Goal: Task Accomplishment & Management: Use online tool/utility

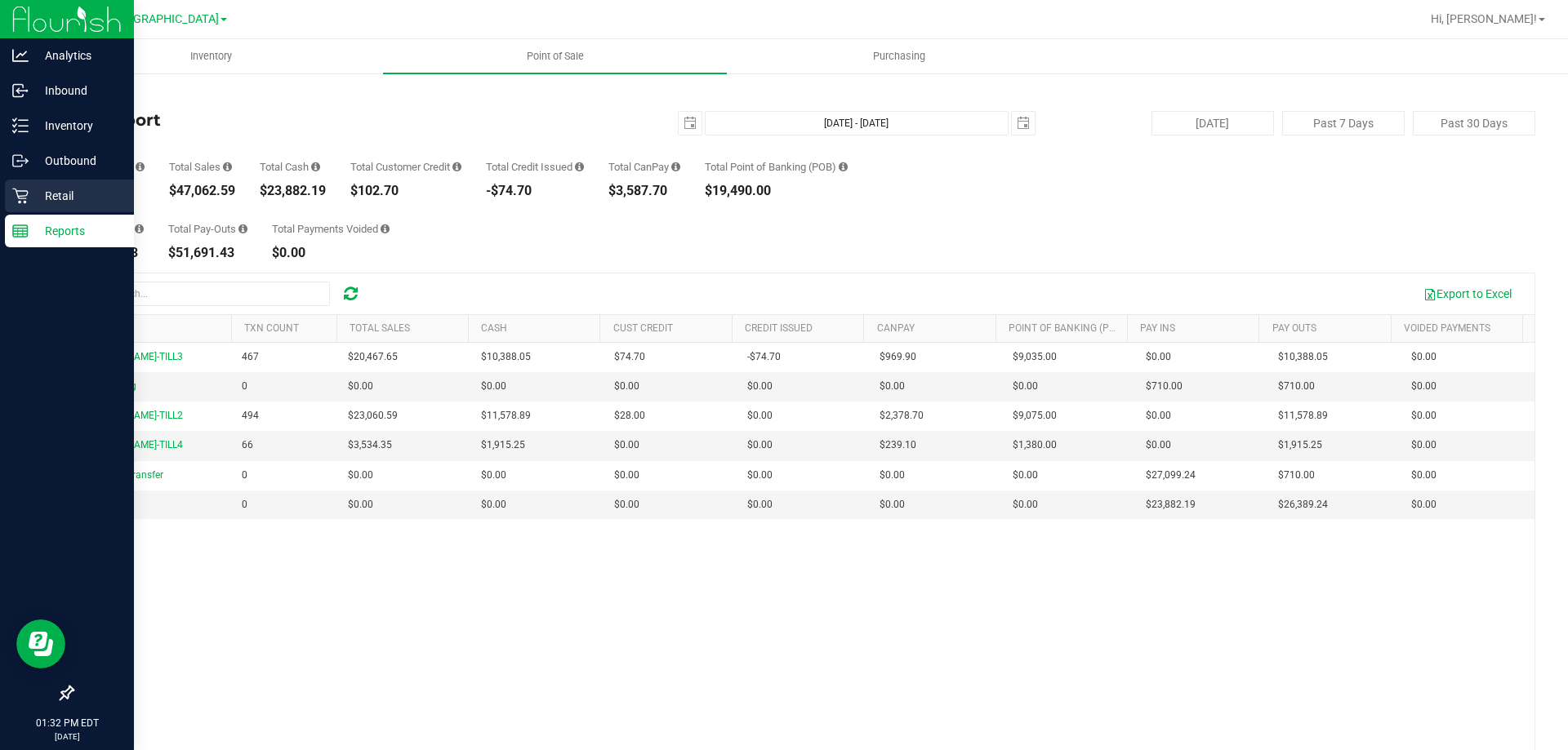
click at [63, 200] on p "Retail" at bounding box center [77, 195] width 98 height 19
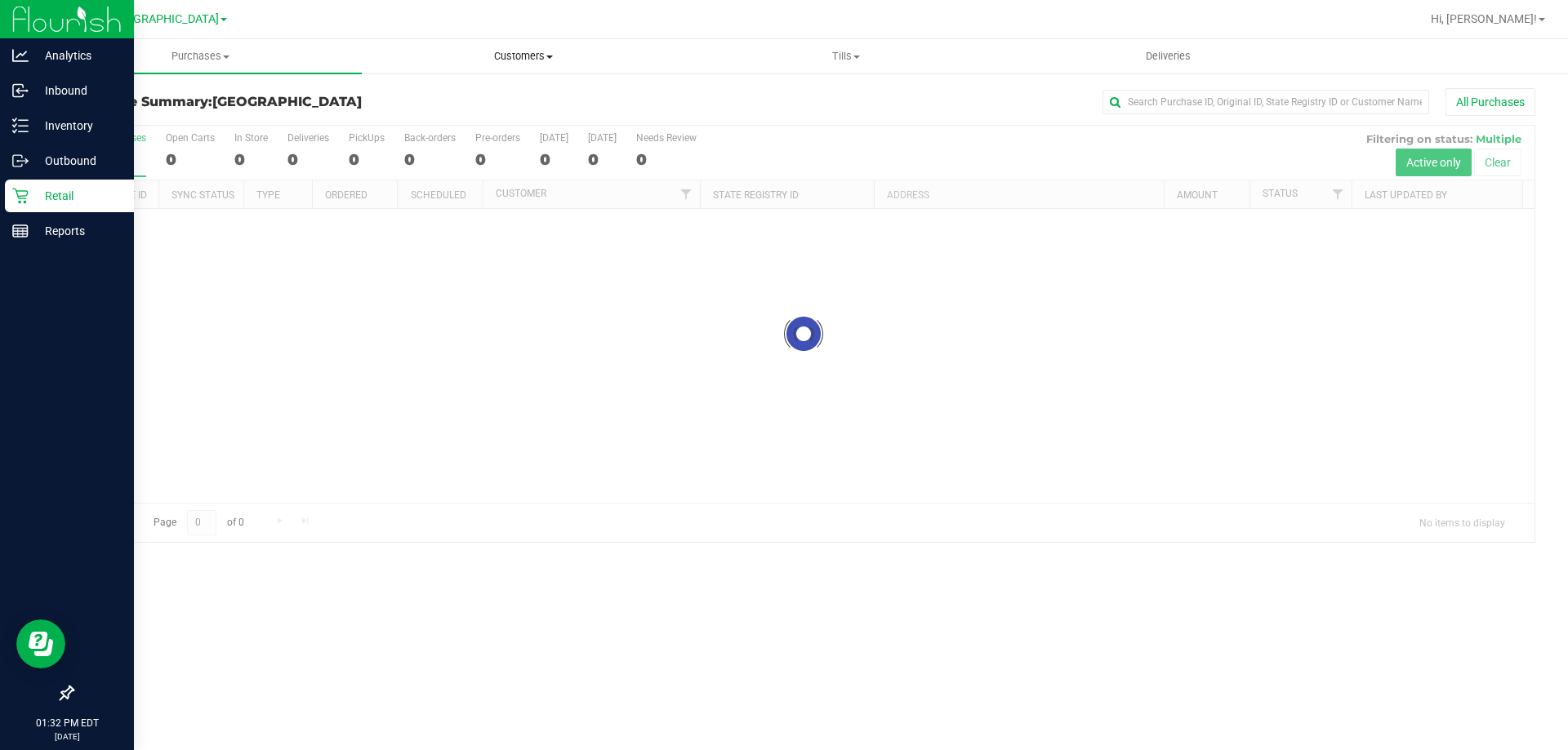
click at [524, 51] on span "Customers" at bounding box center [522, 56] width 321 height 15
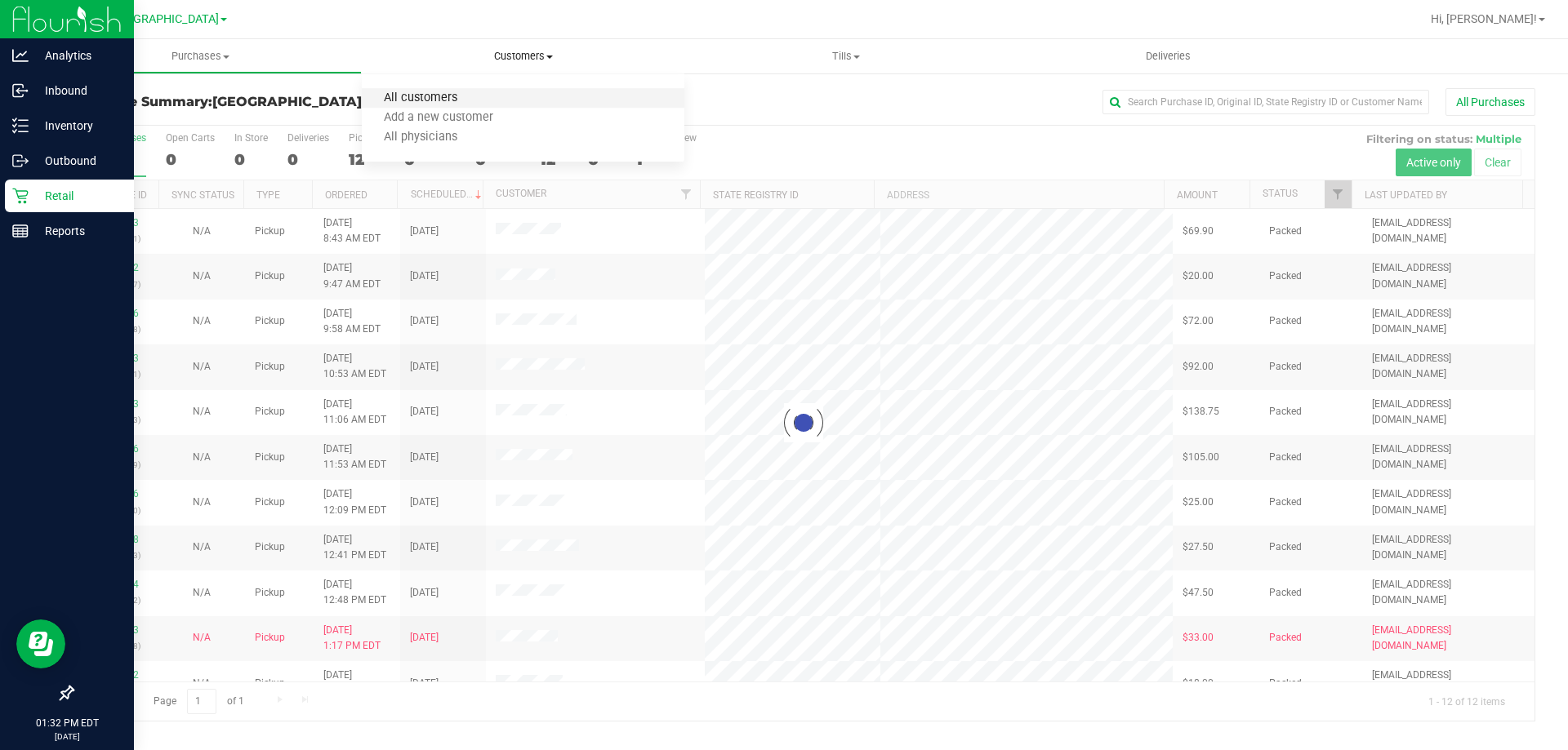
click at [418, 94] on span "All customers" at bounding box center [420, 97] width 118 height 14
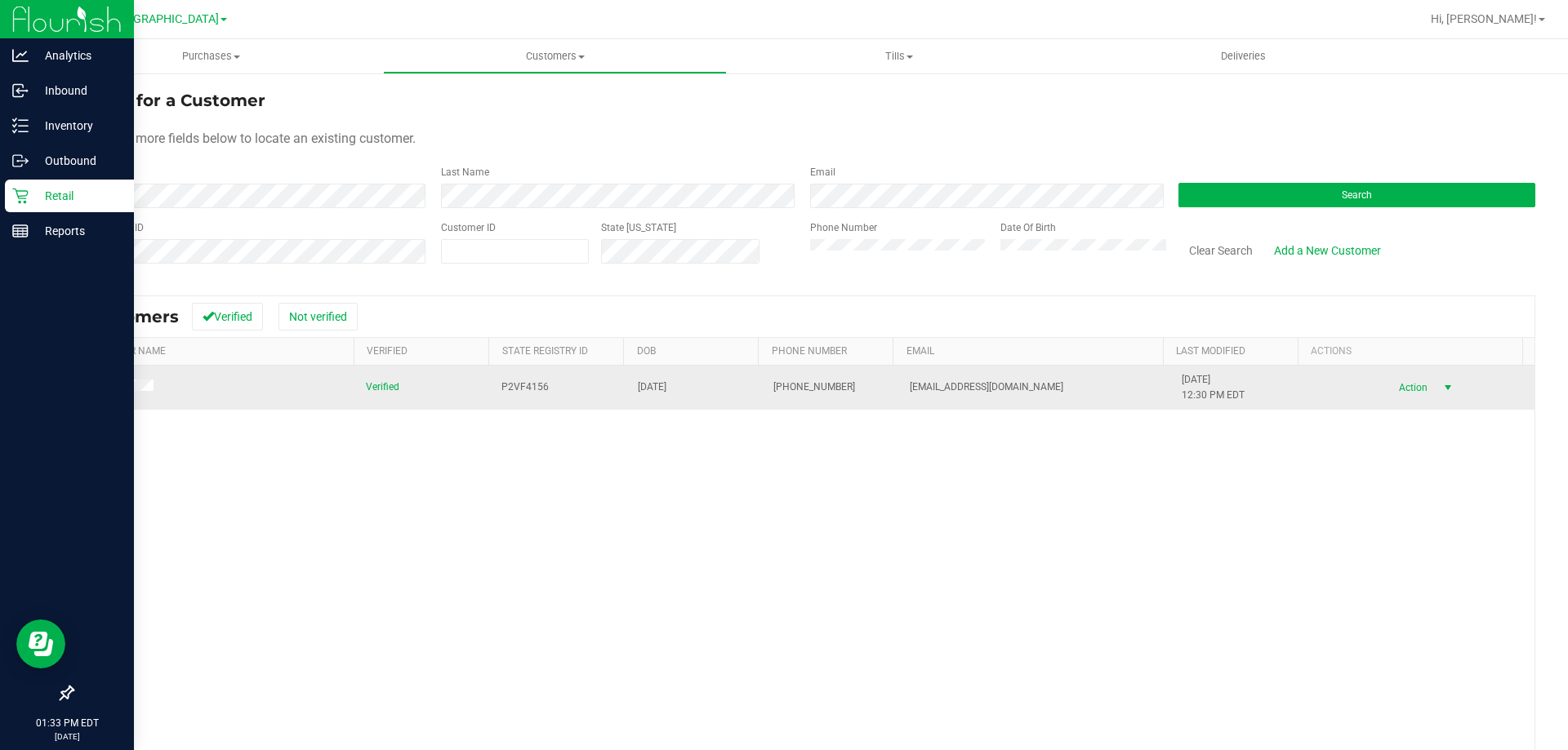
click at [1386, 382] on span "Action" at bounding box center [1411, 387] width 53 height 23
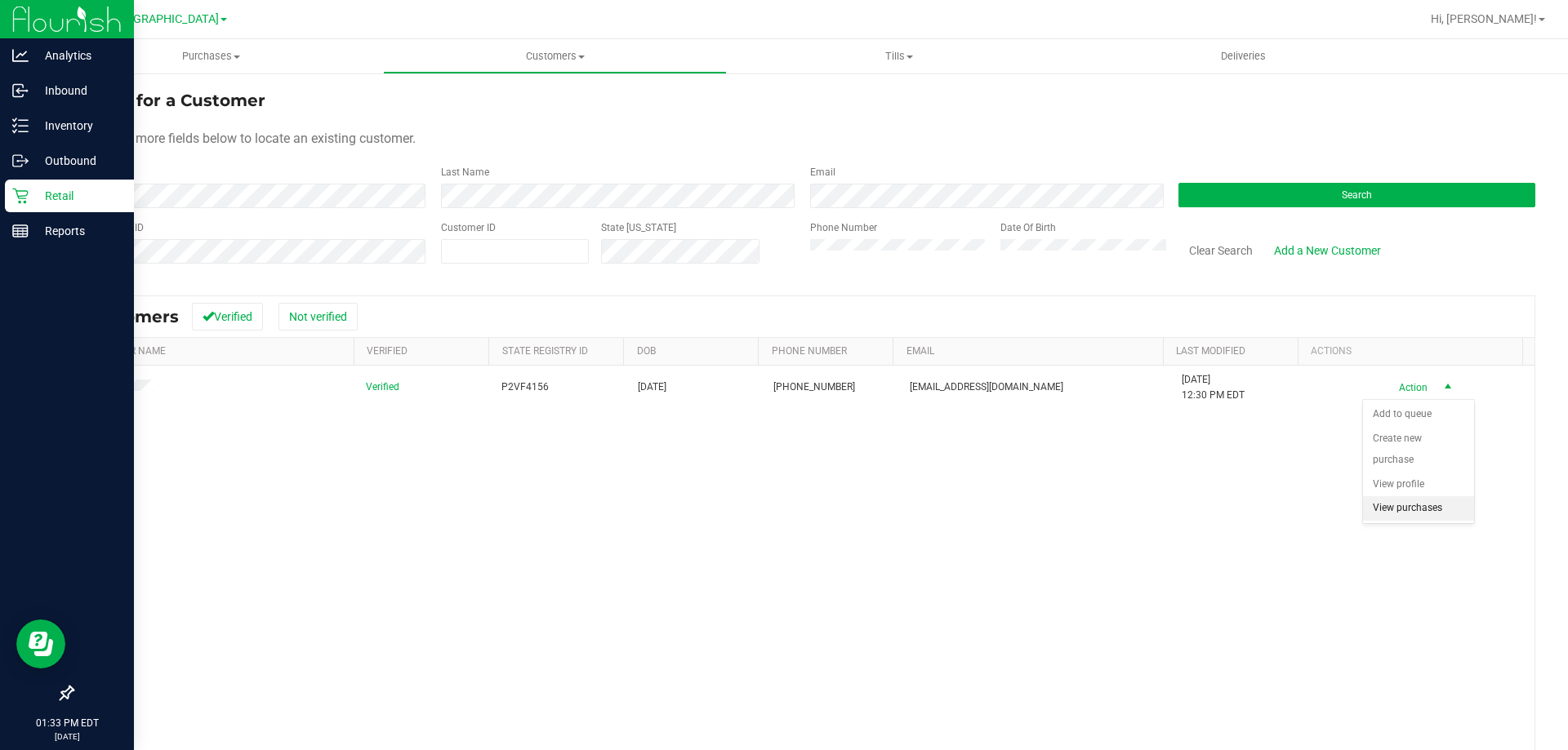
click at [1416, 506] on li "View purchases" at bounding box center [1418, 508] width 111 height 25
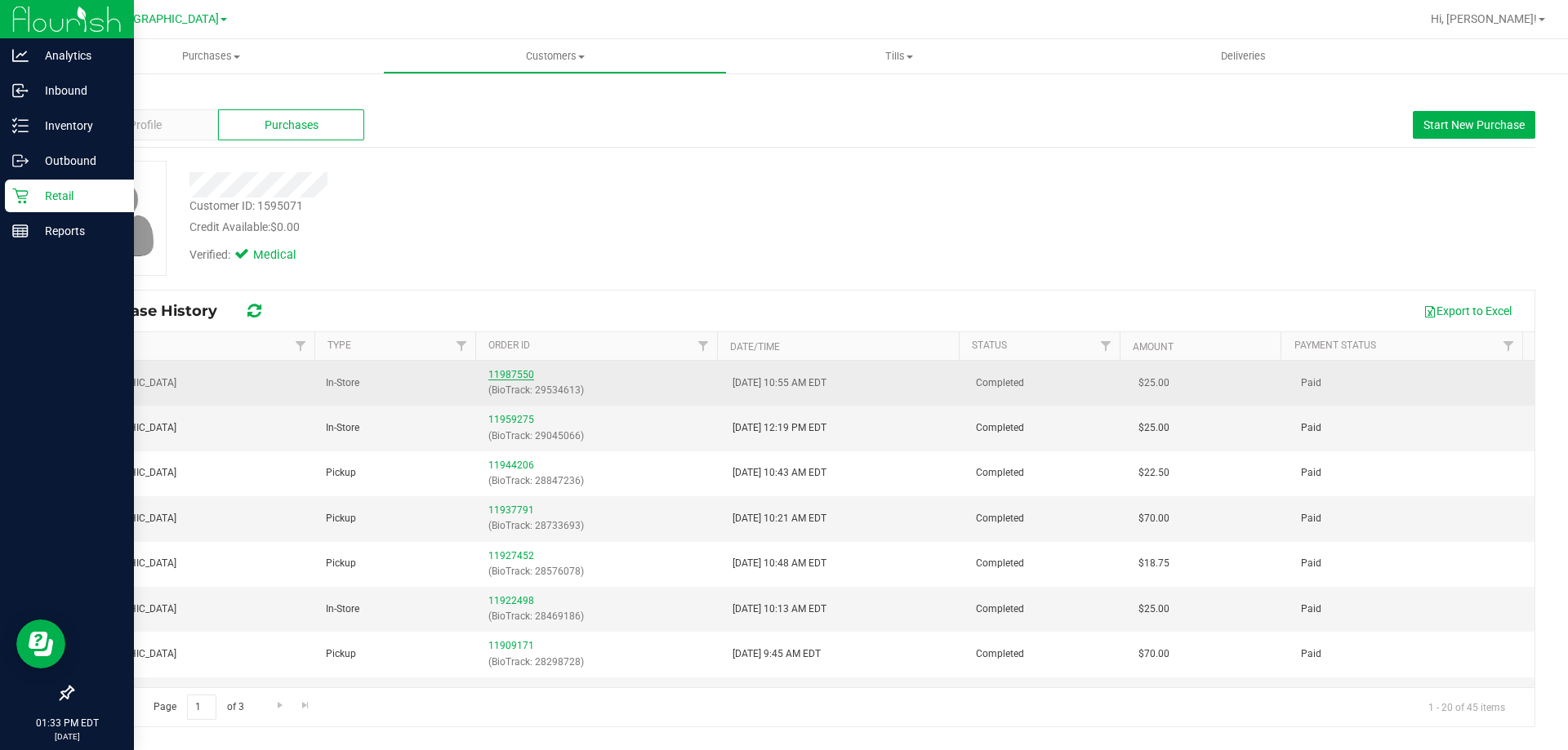
click at [512, 372] on link "11987550" at bounding box center [511, 374] width 46 height 11
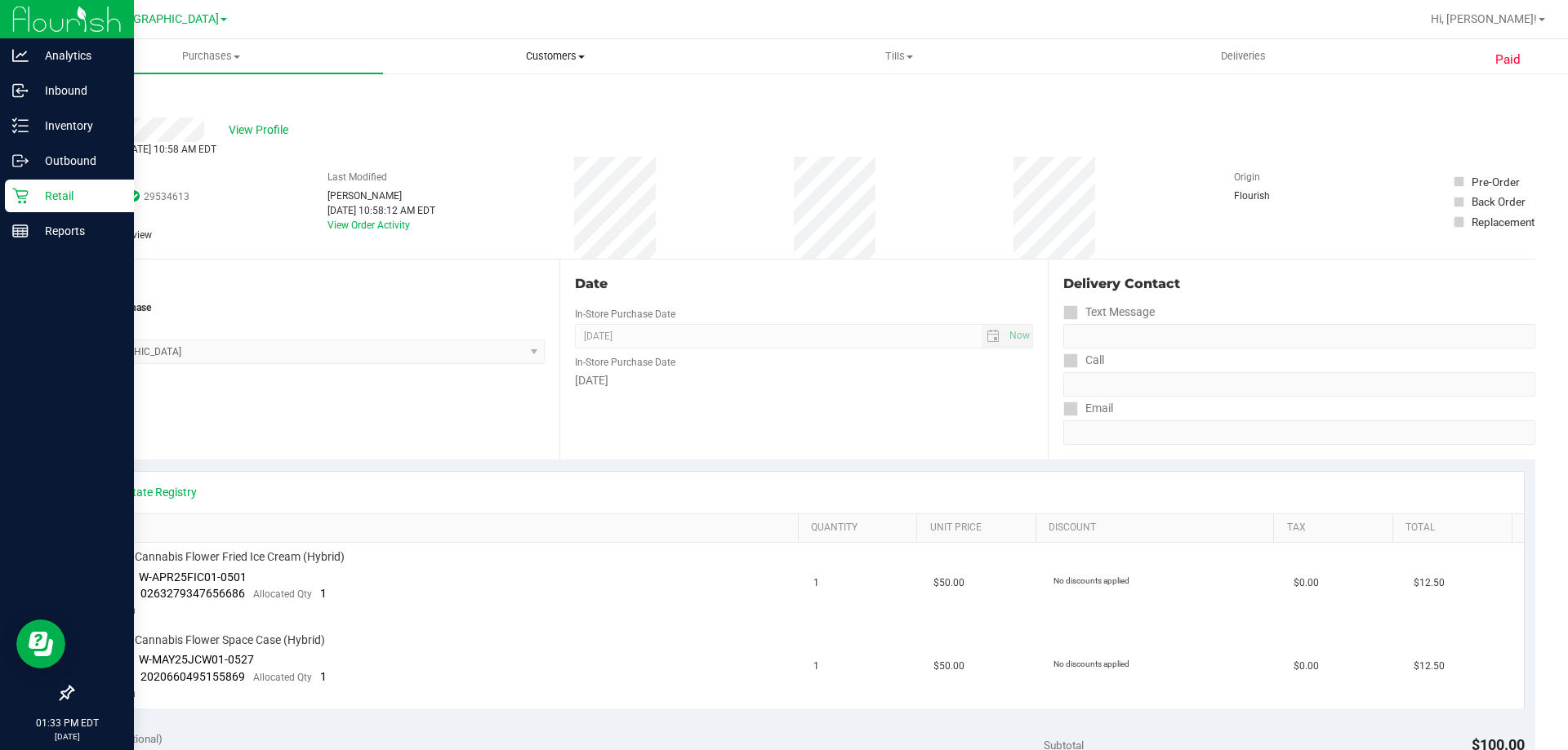
click at [567, 61] on span "Customers" at bounding box center [555, 56] width 342 height 15
click at [486, 98] on span "All customers" at bounding box center [441, 97] width 118 height 14
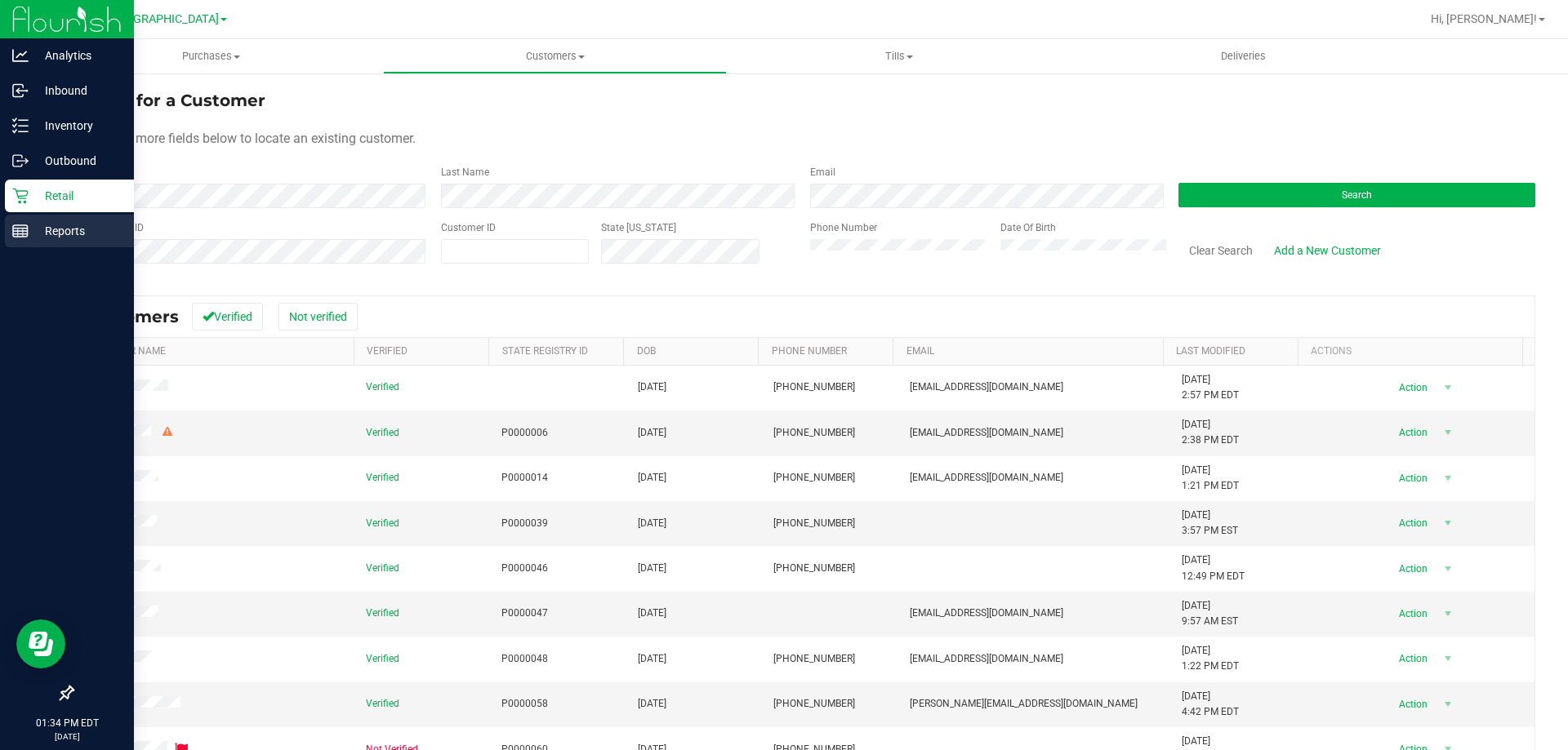
click at [72, 232] on p "Reports" at bounding box center [77, 231] width 98 height 19
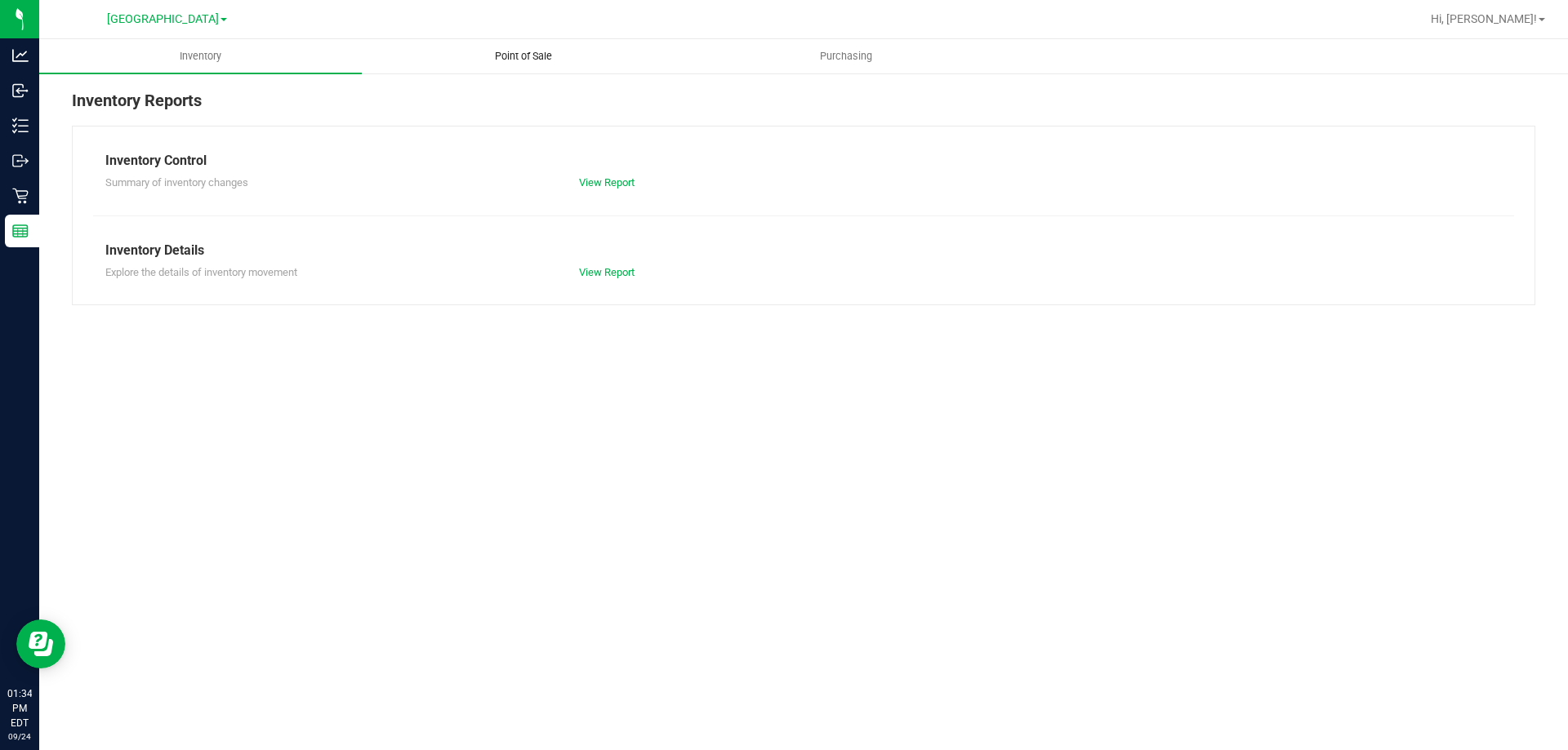
click at [526, 62] on span "Point of Sale" at bounding box center [523, 56] width 101 height 15
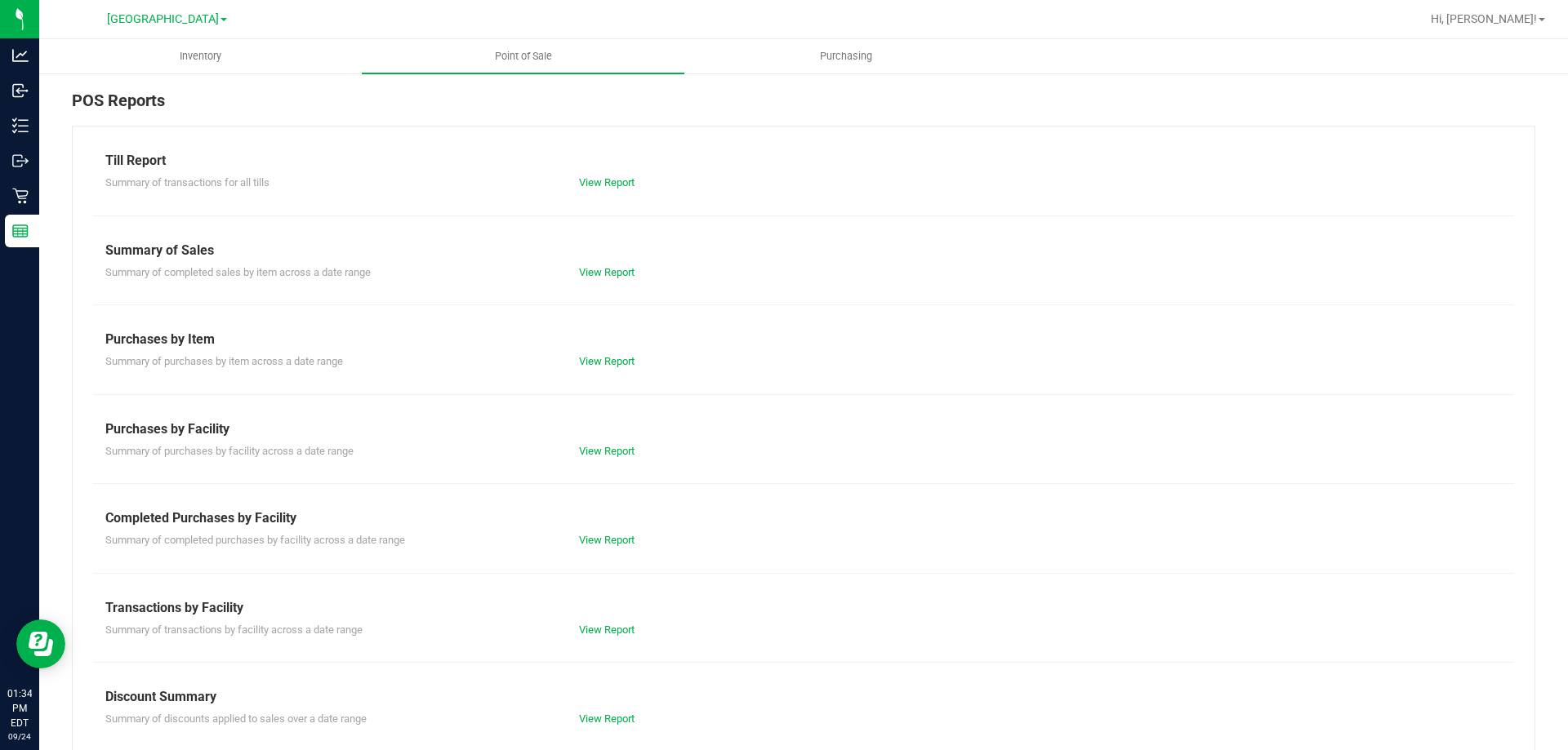
click at [609, 710] on div "View Report" at bounding box center [684, 719] width 236 height 17
click at [602, 720] on link "View Report" at bounding box center [607, 718] width 55 height 12
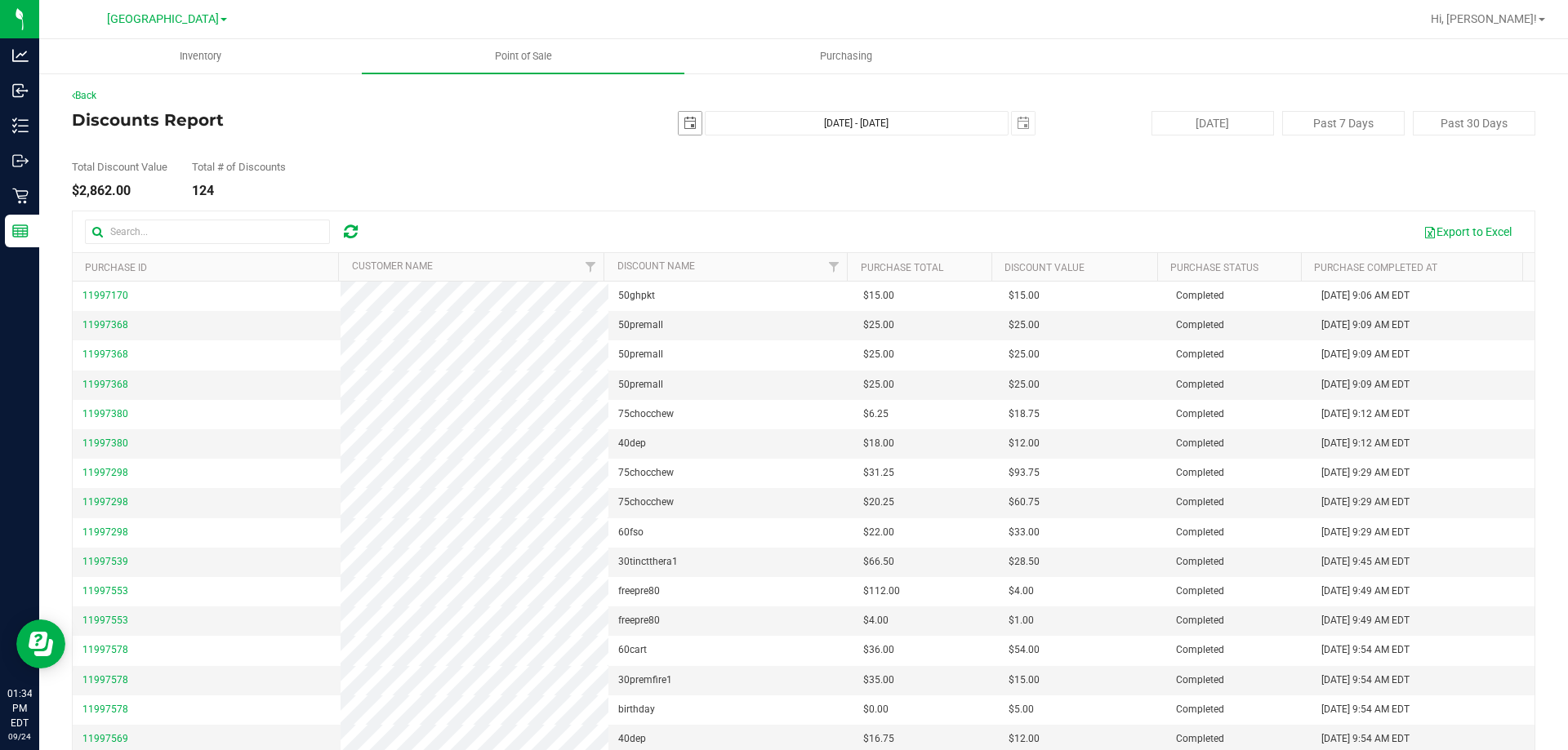
click at [686, 123] on span "select" at bounding box center [690, 123] width 13 height 13
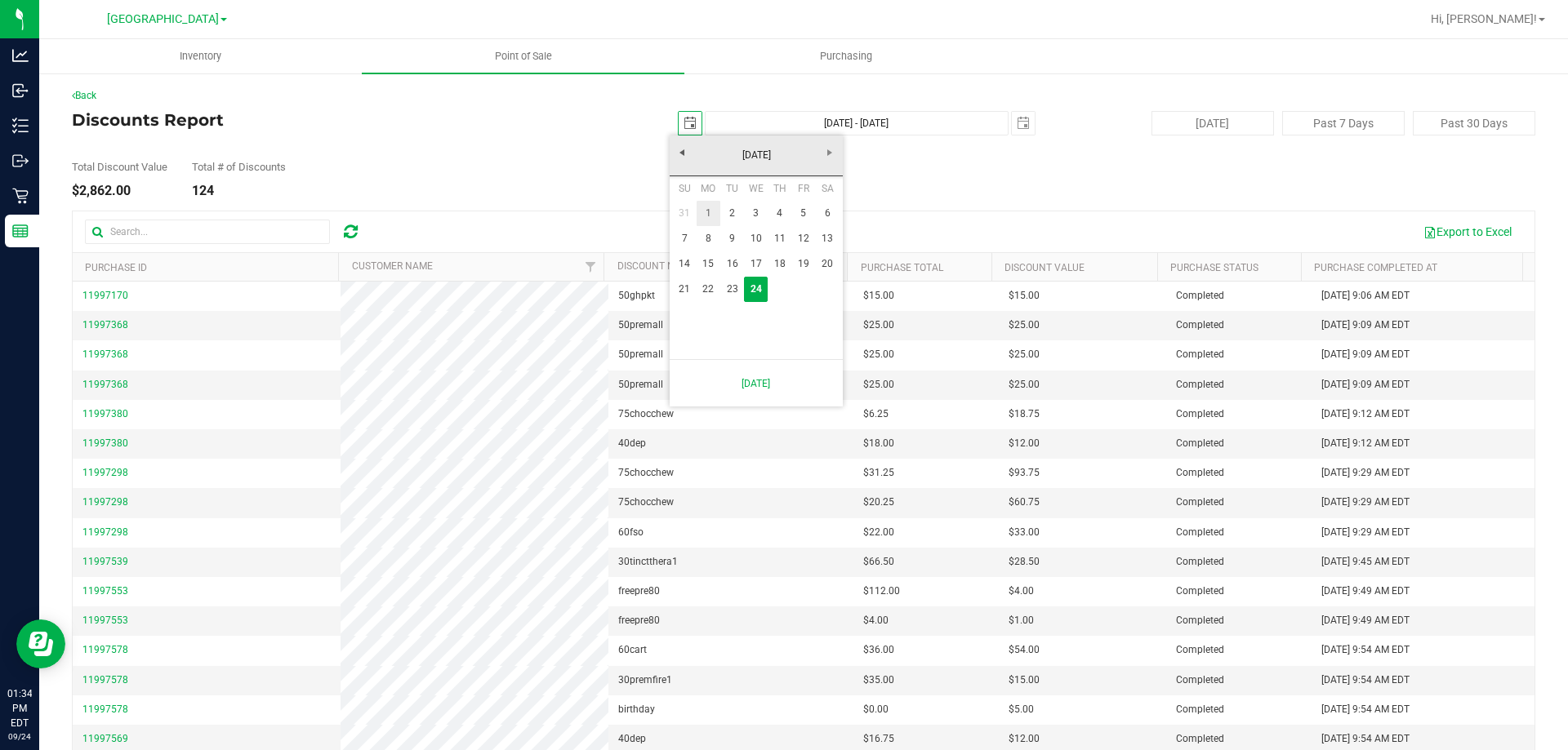
click at [714, 209] on link "1" at bounding box center [708, 213] width 24 height 26
type input "2025-09-01"
type input "Sep 1, 2025 - Sep 24, 2025"
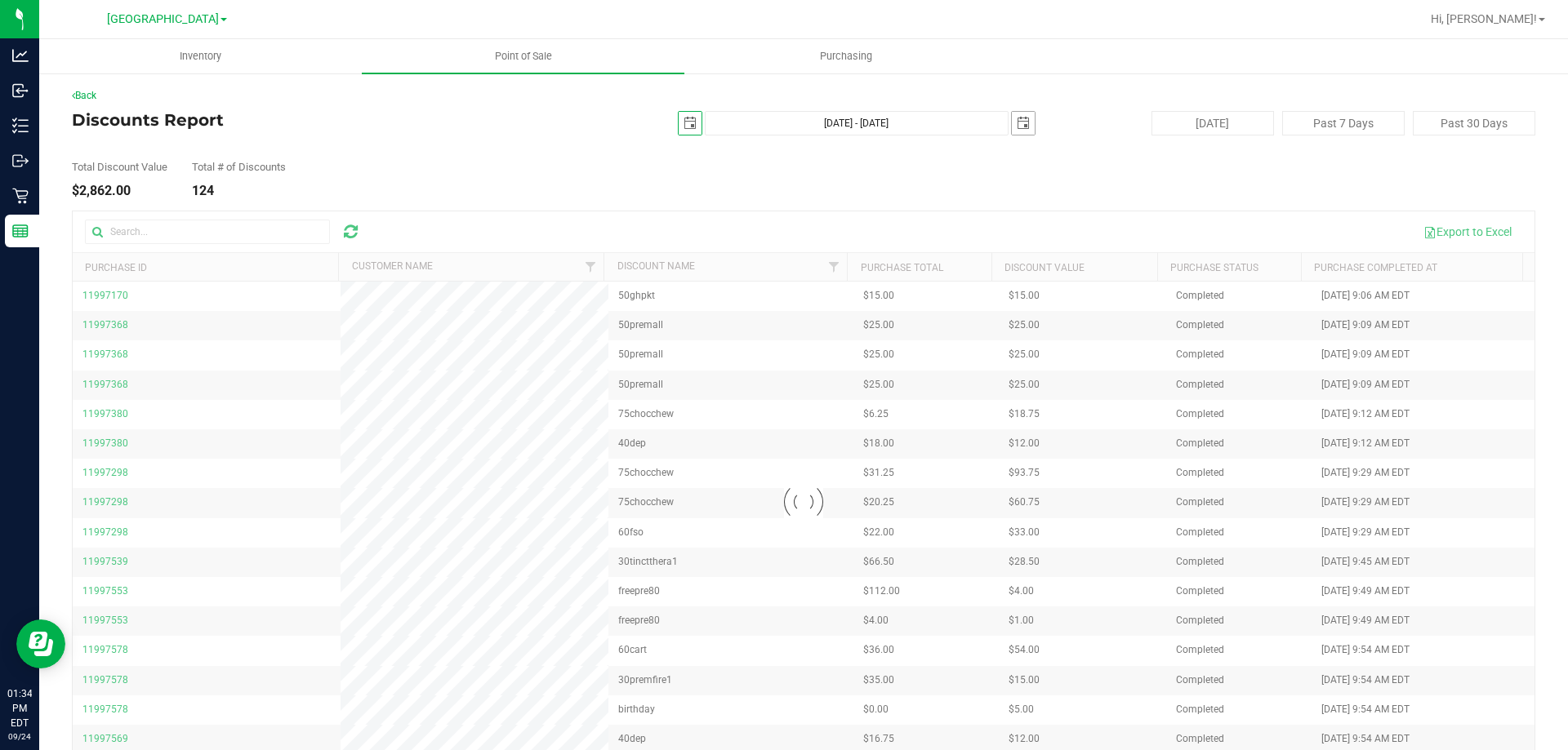
click at [1016, 127] on span "select" at bounding box center [1023, 123] width 13 height 13
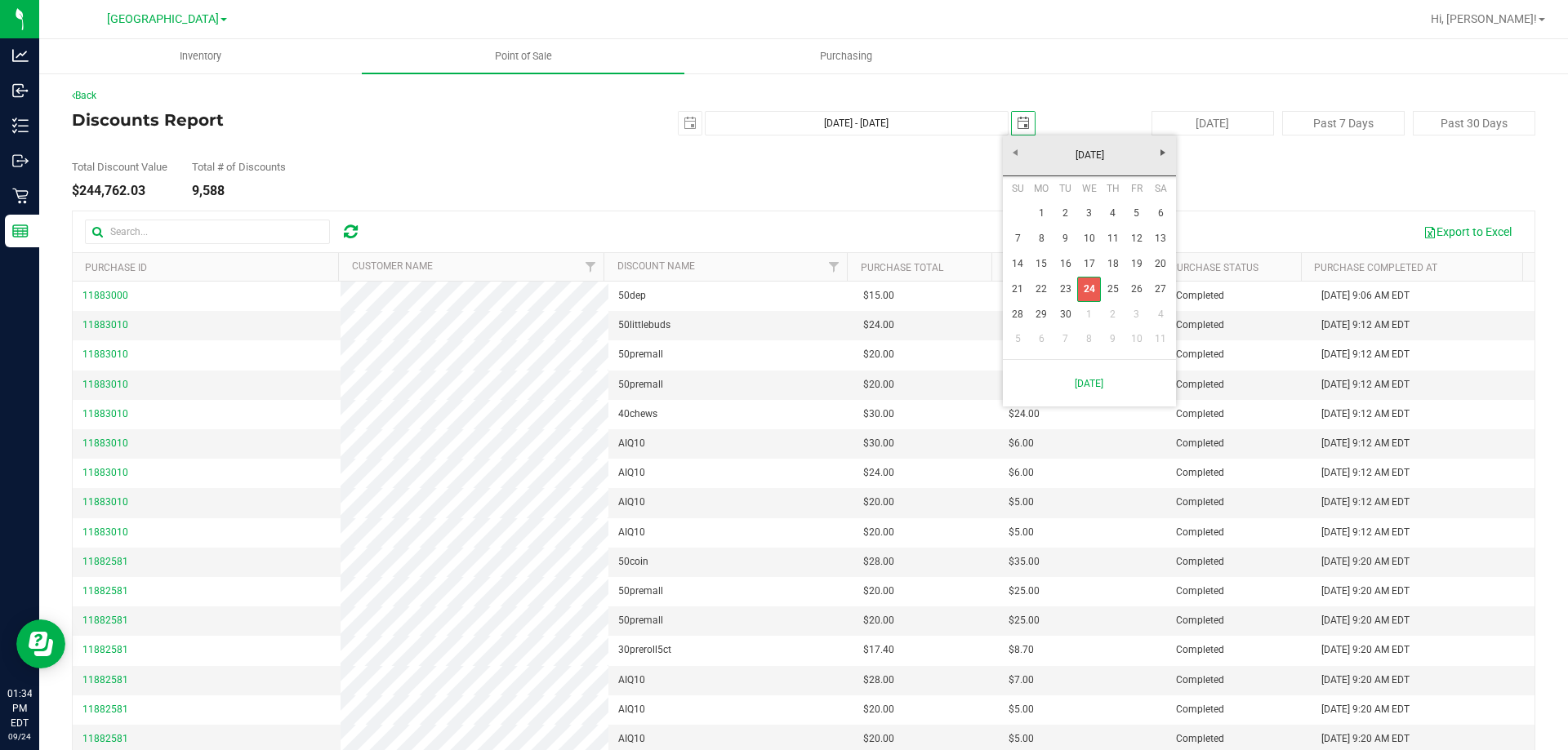
click at [1095, 293] on link "24" at bounding box center [1089, 290] width 24 height 26
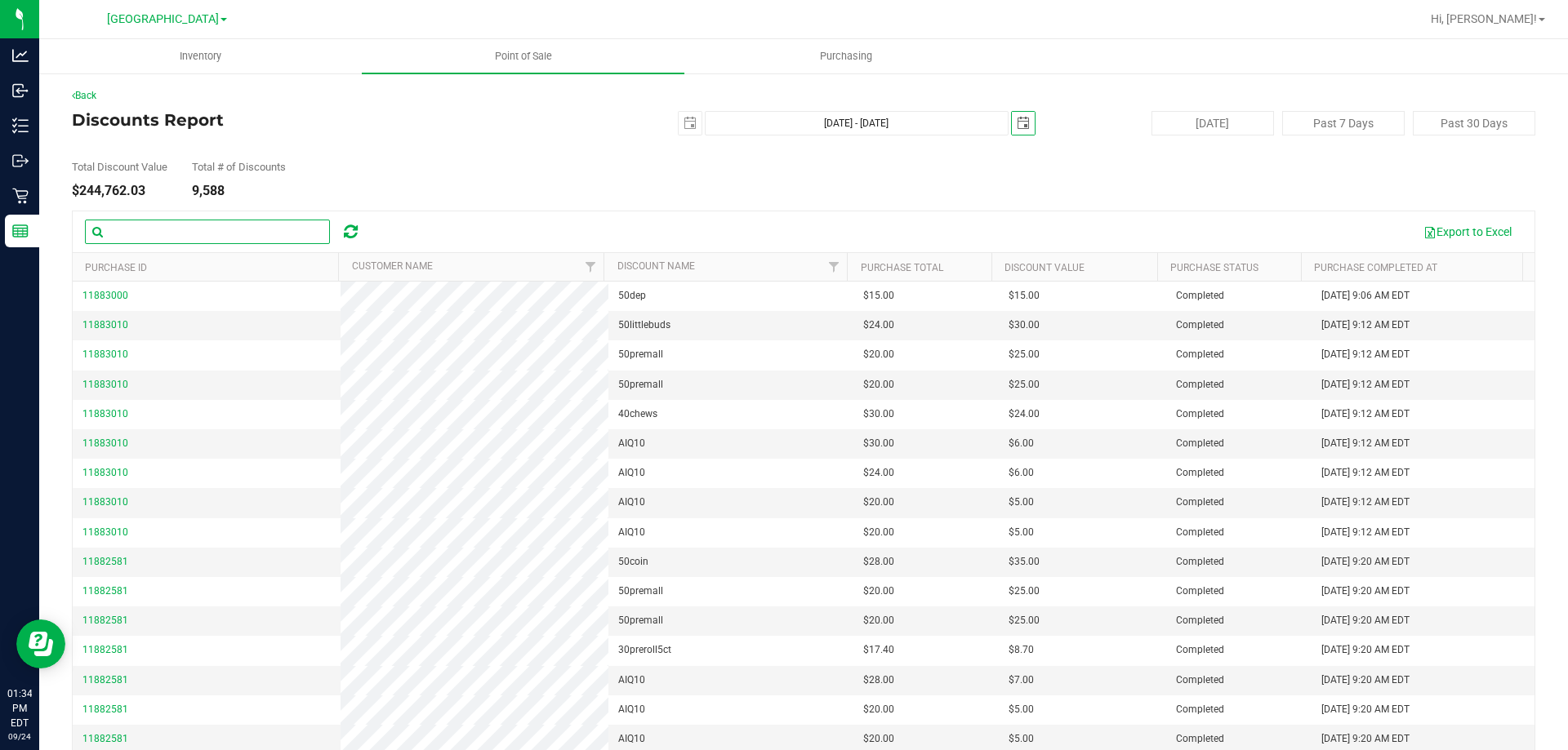
click at [187, 238] on input "text" at bounding box center [207, 232] width 245 height 25
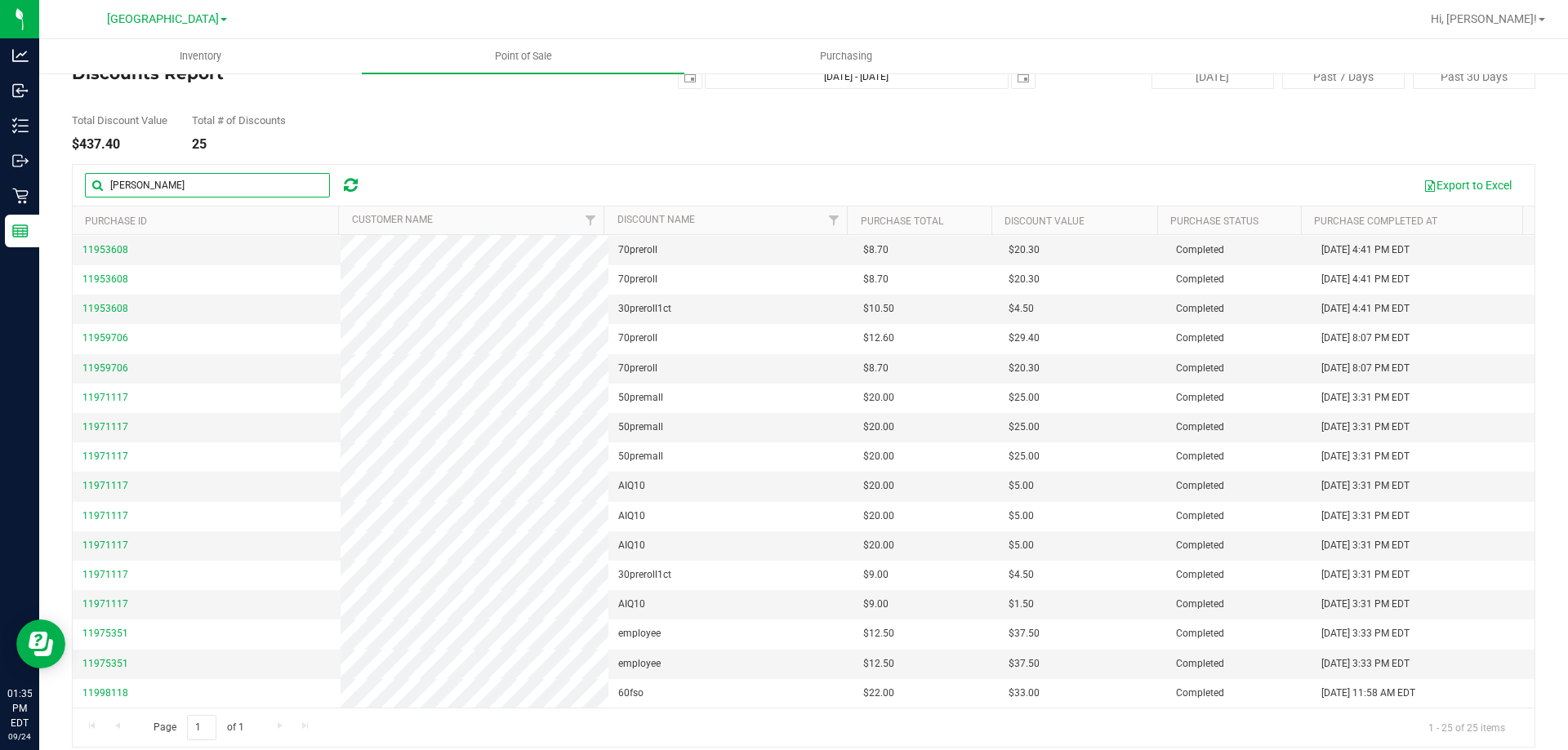
scroll to position [61, 0]
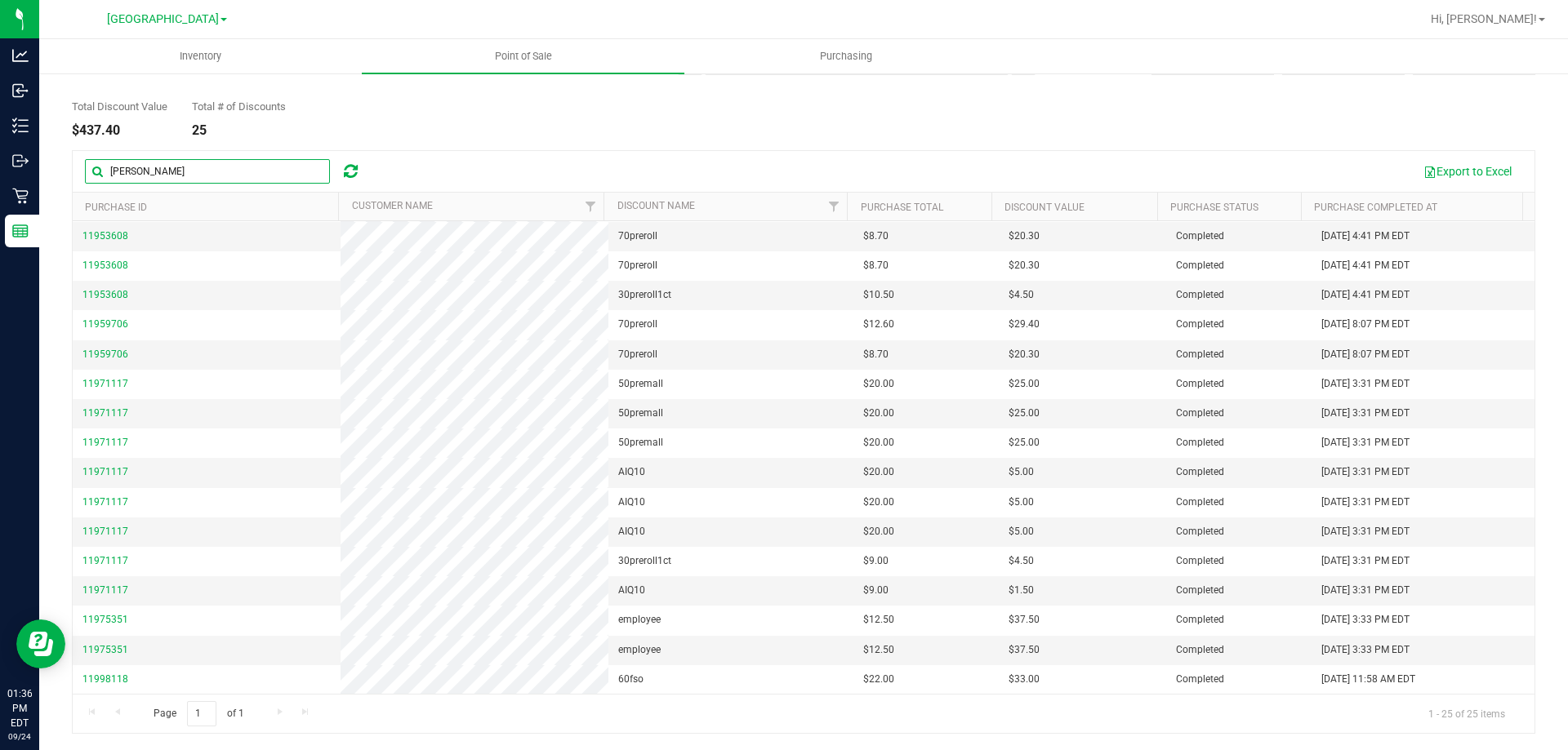
drag, startPoint x: 208, startPoint y: 172, endPoint x: 91, endPoint y: 164, distance: 117.3
click at [91, 164] on input "tawny salzlein" at bounding box center [207, 171] width 245 height 25
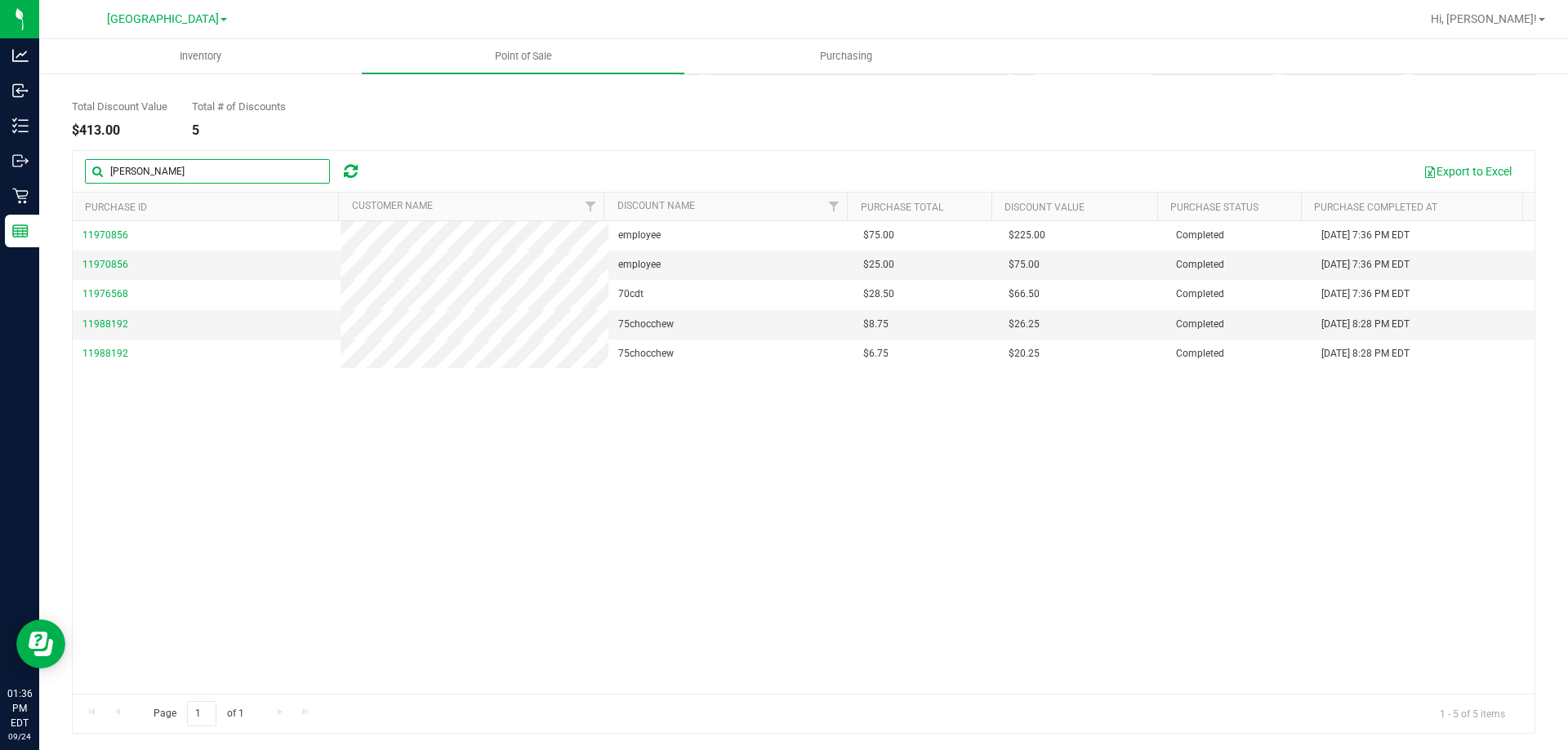
drag, startPoint x: 177, startPoint y: 166, endPoint x: 87, endPoint y: 167, distance: 90.0
click at [87, 167] on input "tyler parrish" at bounding box center [207, 171] width 245 height 25
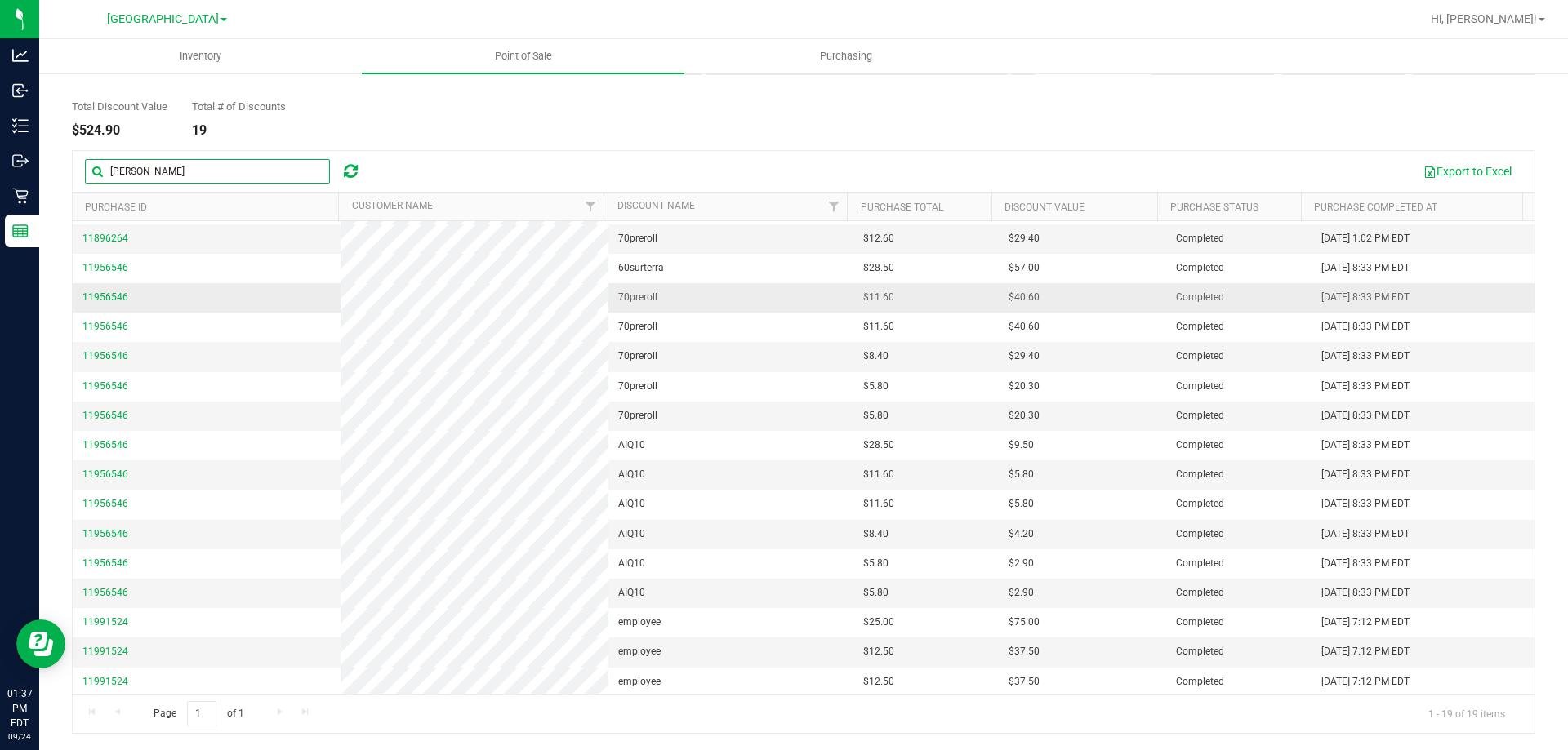
scroll to position [88, 0]
drag, startPoint x: 223, startPoint y: 175, endPoint x: 100, endPoint y: 173, distance: 123.0
click at [100, 173] on input "nicole ramos-salamo" at bounding box center [207, 171] width 245 height 25
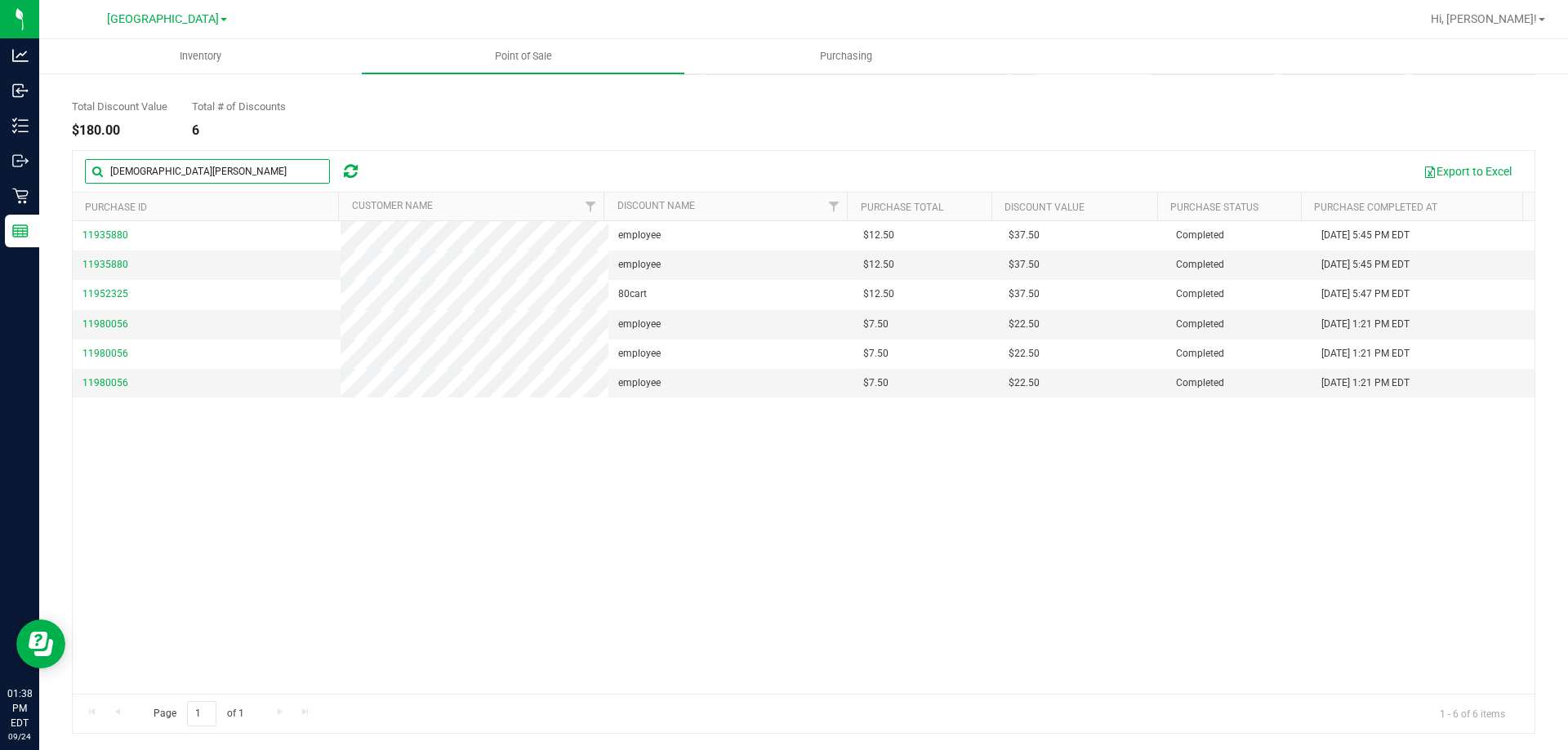
drag, startPoint x: 192, startPoint y: 169, endPoint x: 89, endPoint y: 169, distance: 103.0
click at [89, 169] on input "christian wright" at bounding box center [207, 171] width 245 height 25
type input "s"
type input "tammy schuchardt"
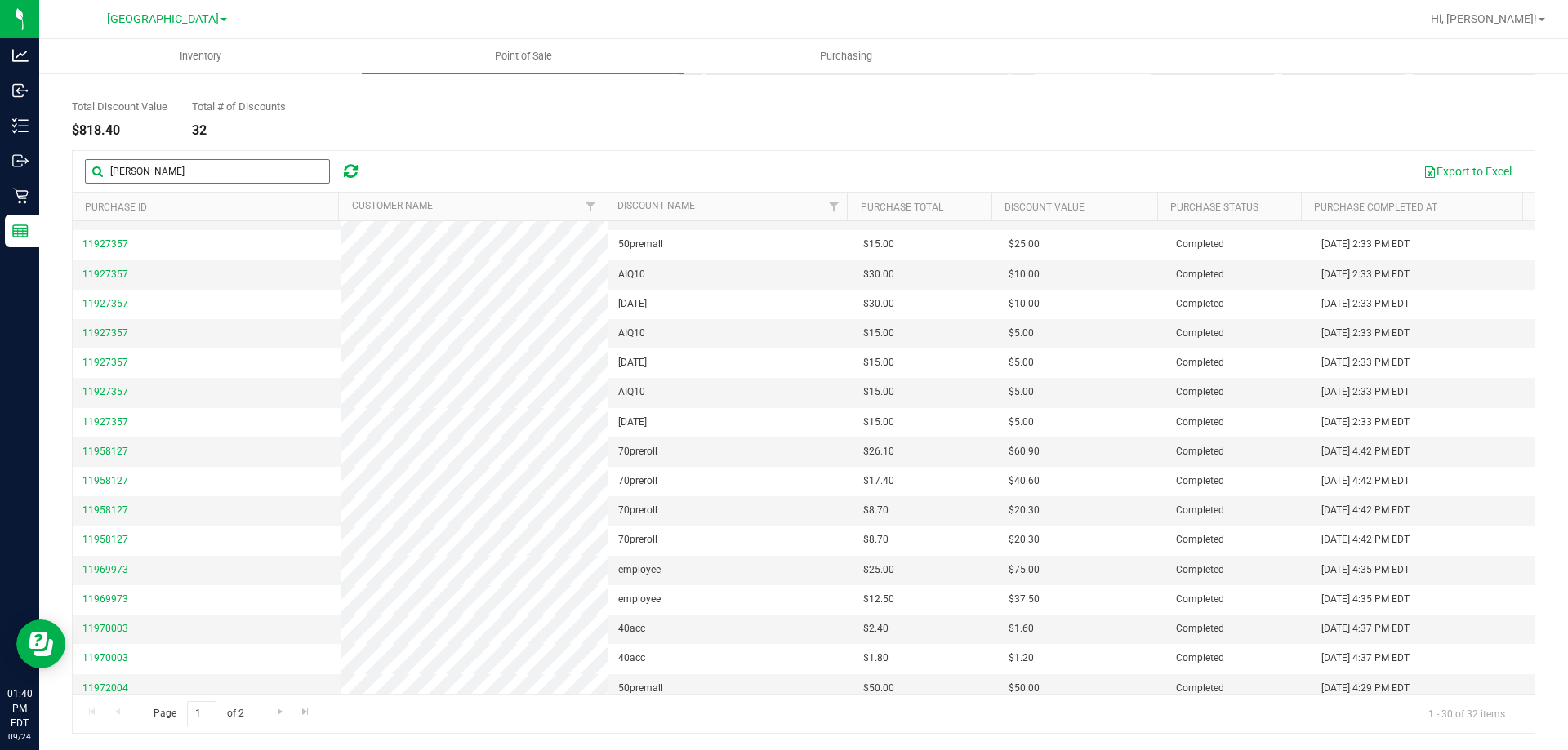
scroll to position [265, 0]
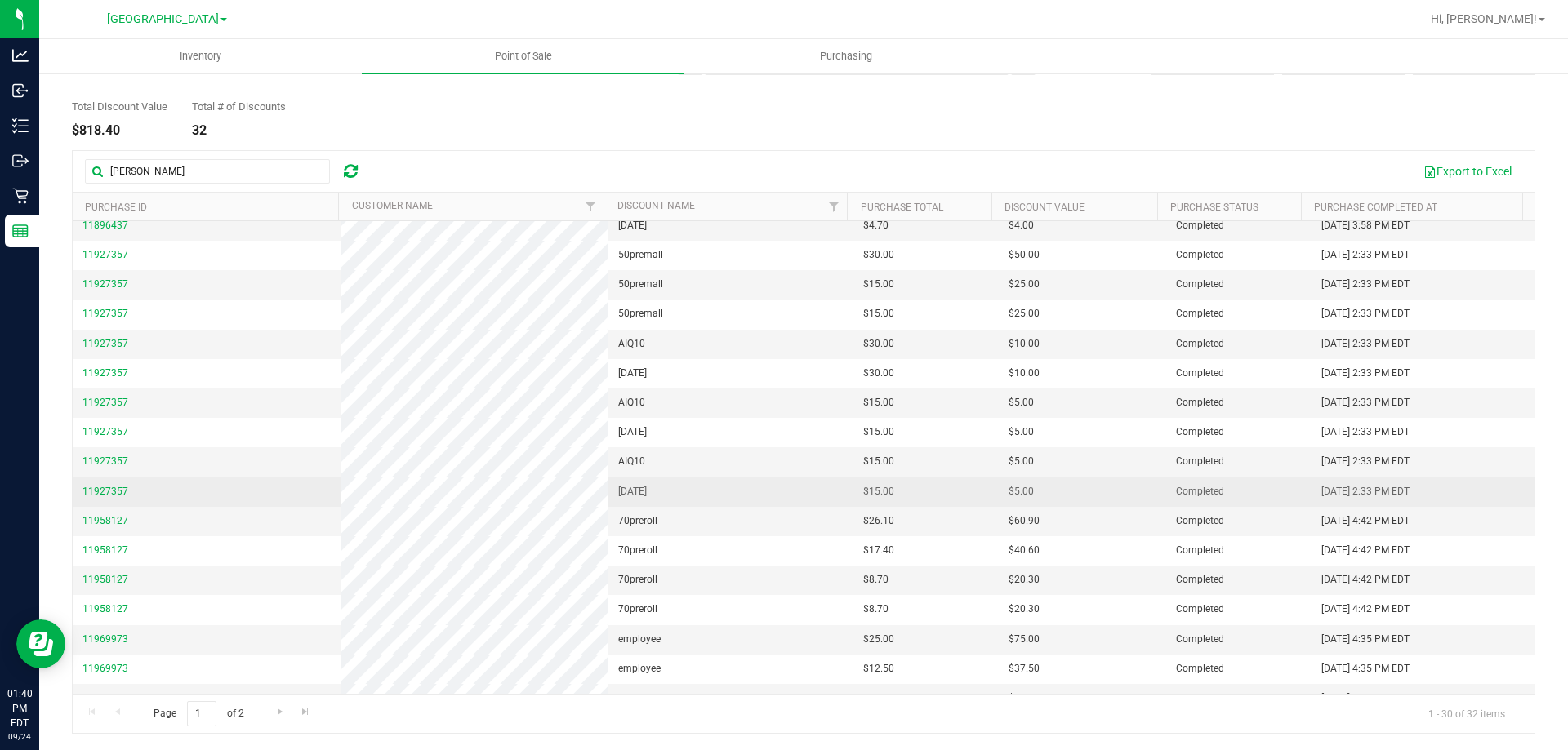
click at [816, 469] on td "AIQ10" at bounding box center [730, 462] width 246 height 29
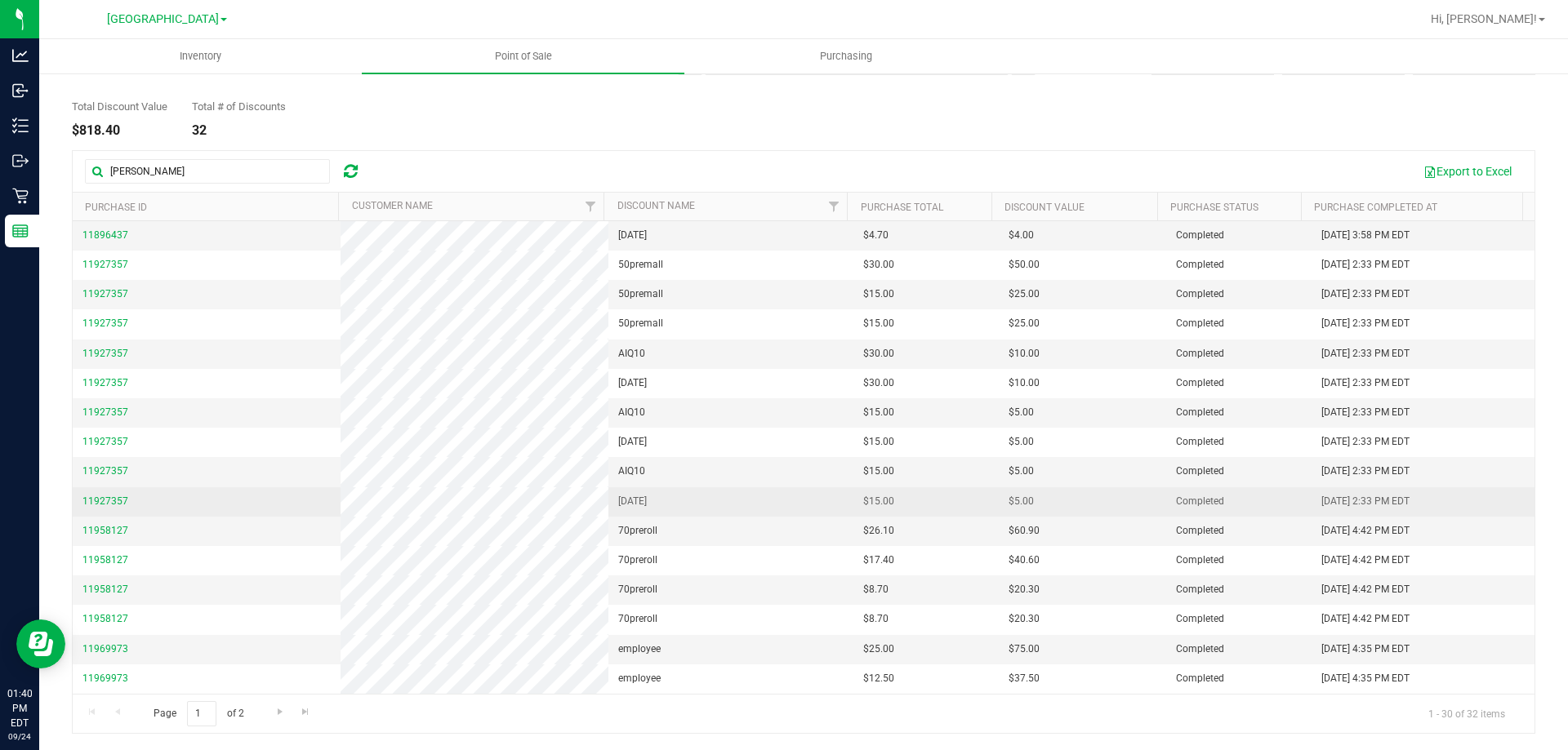
click at [816, 492] on td "april2402" at bounding box center [730, 502] width 246 height 29
click at [815, 511] on td "april2402" at bounding box center [730, 504] width 246 height 29
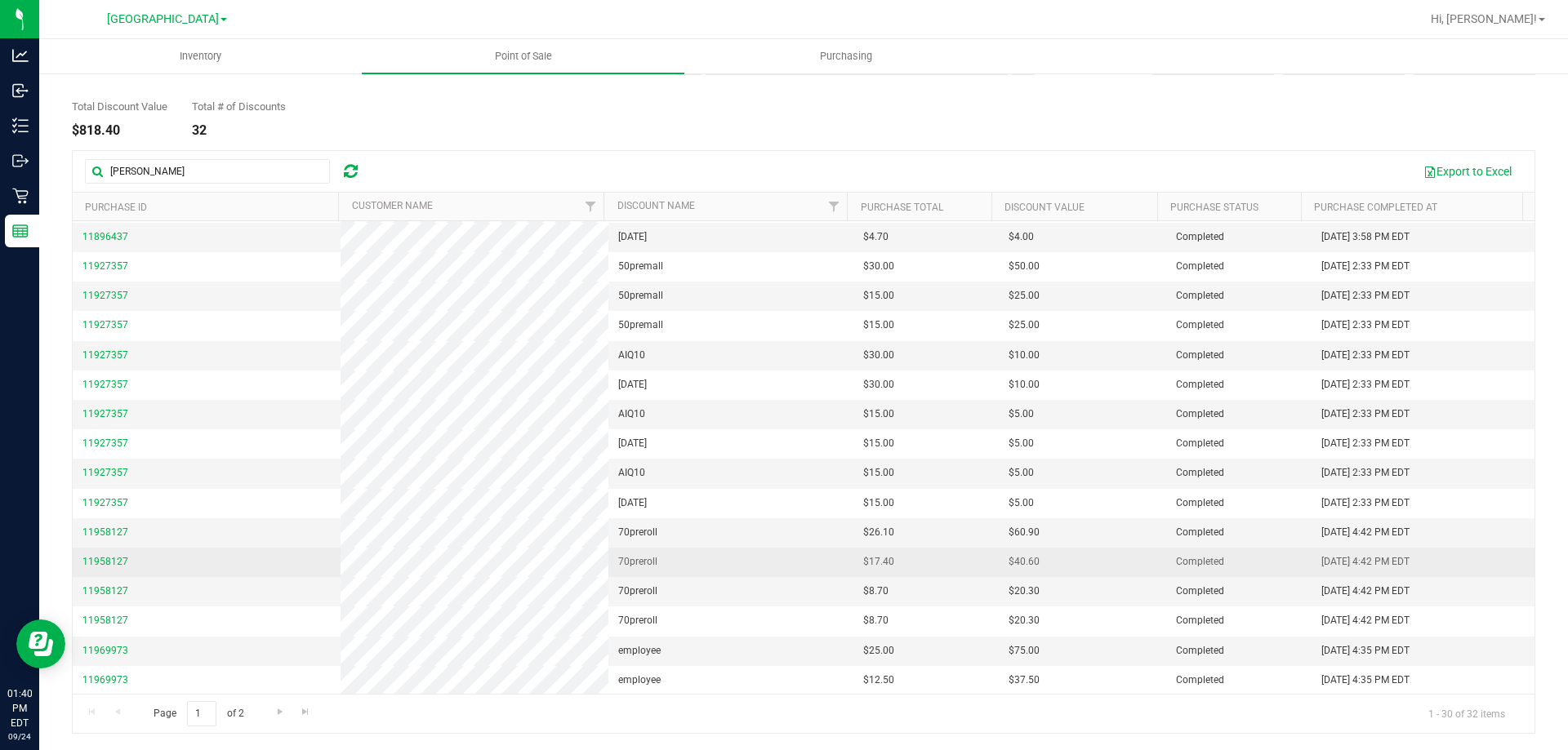
click at [814, 528] on td "70preroll" at bounding box center [730, 533] width 246 height 29
click at [815, 547] on td "70preroll" at bounding box center [730, 533] width 246 height 29
click at [815, 564] on td "70preroll" at bounding box center [730, 562] width 246 height 29
click at [804, 578] on td "70preroll" at bounding box center [730, 592] width 246 height 29
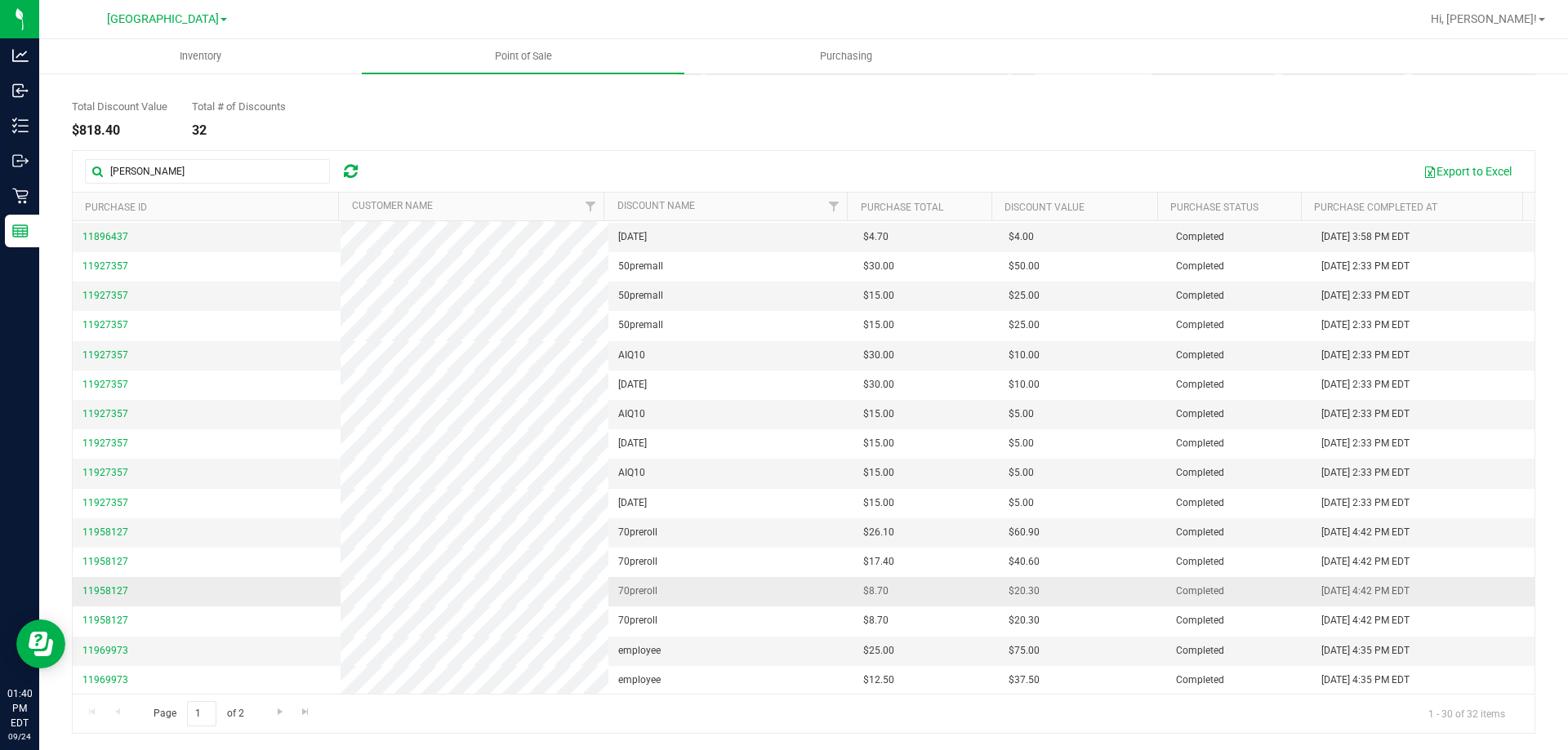
scroll to position [413, 0]
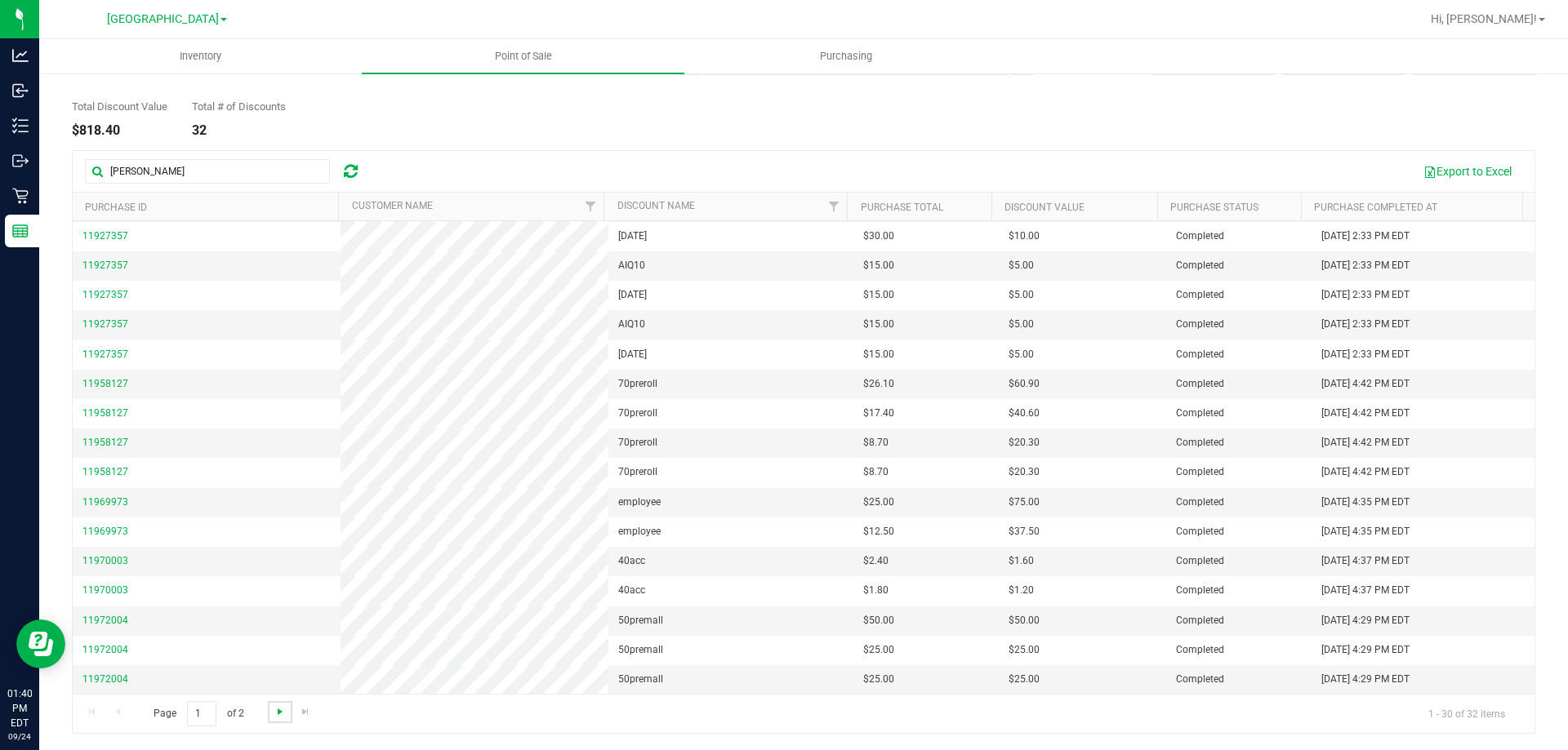
click at [280, 708] on span "Go to the next page" at bounding box center [280, 711] width 13 height 13
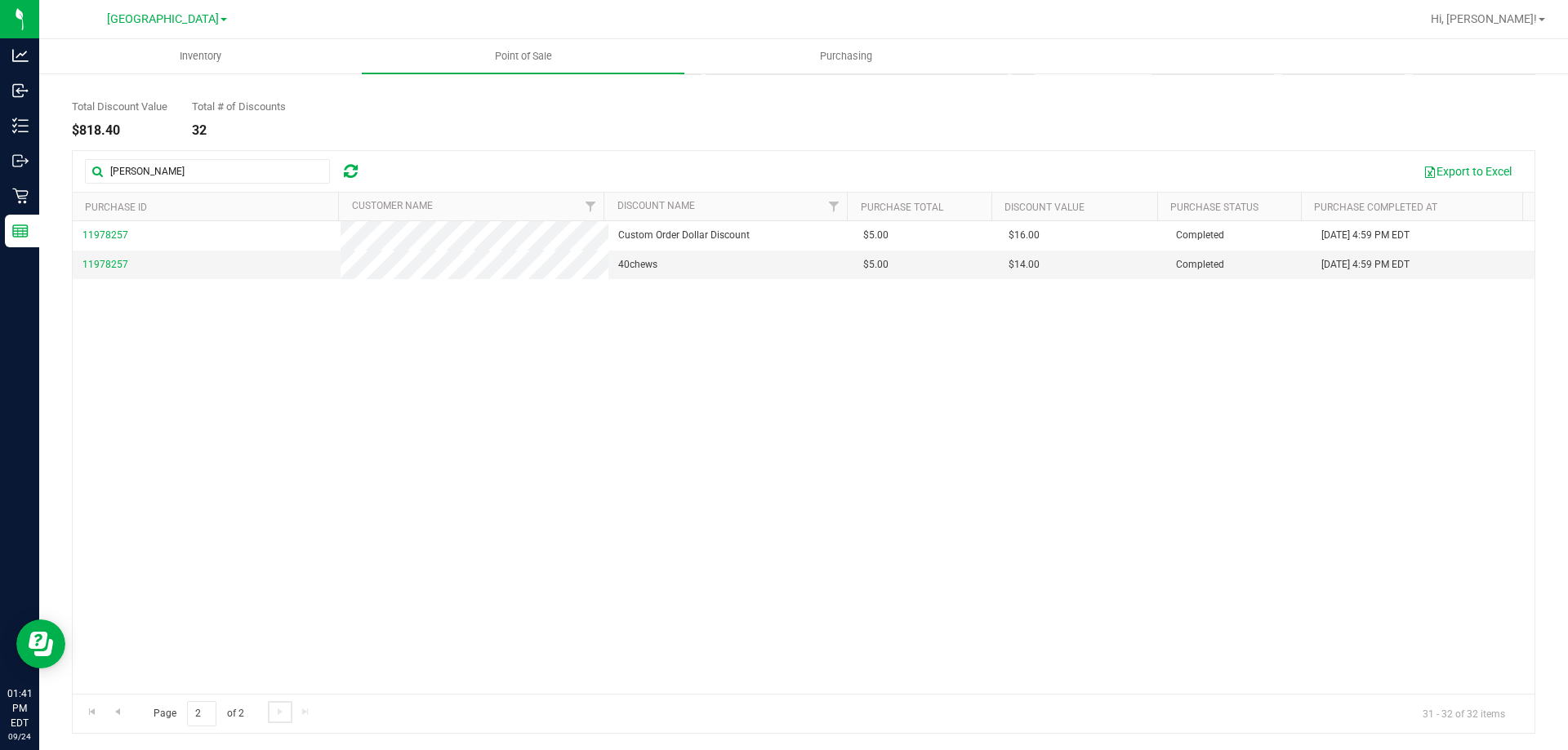
scroll to position [0, 0]
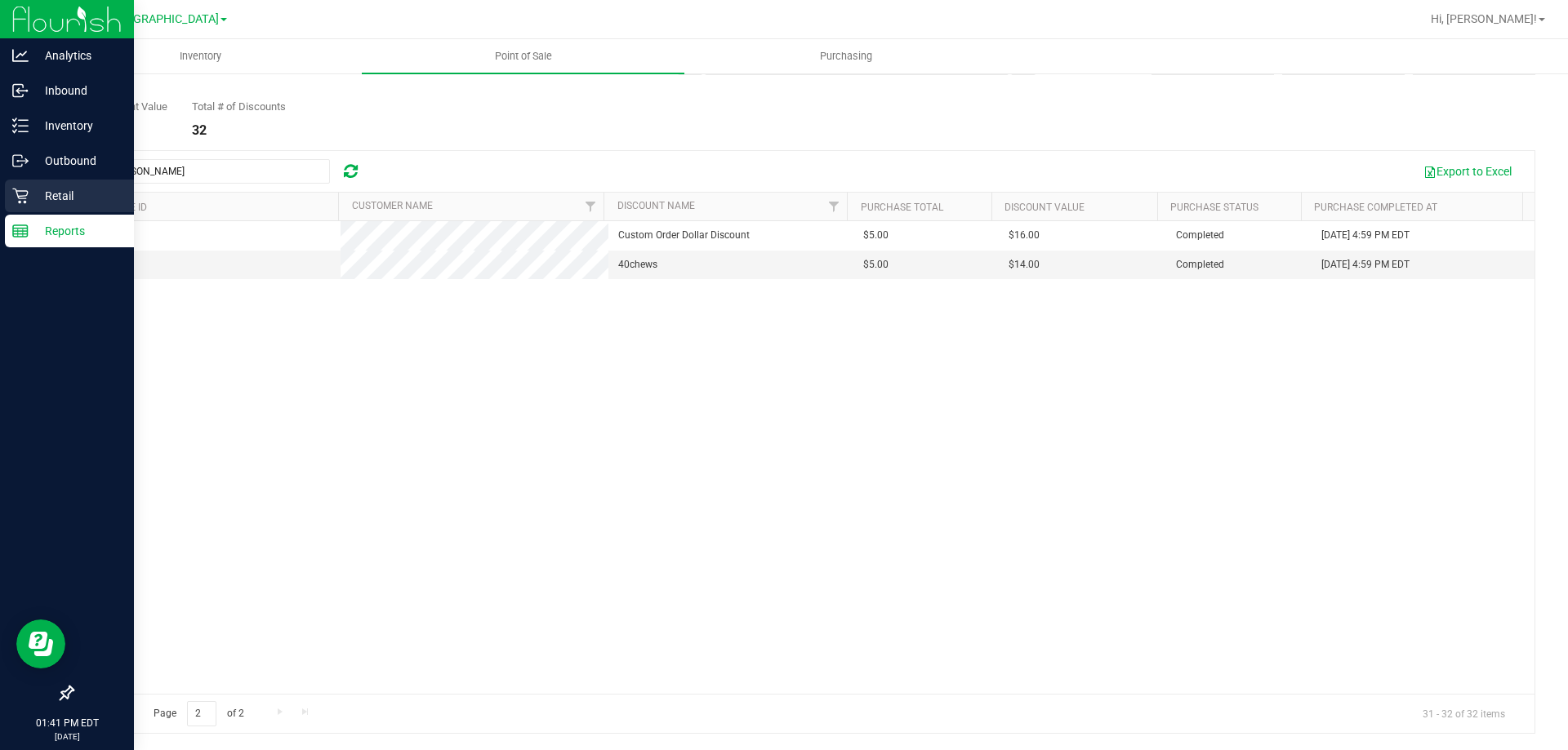
click at [26, 197] on icon at bounding box center [20, 196] width 17 height 17
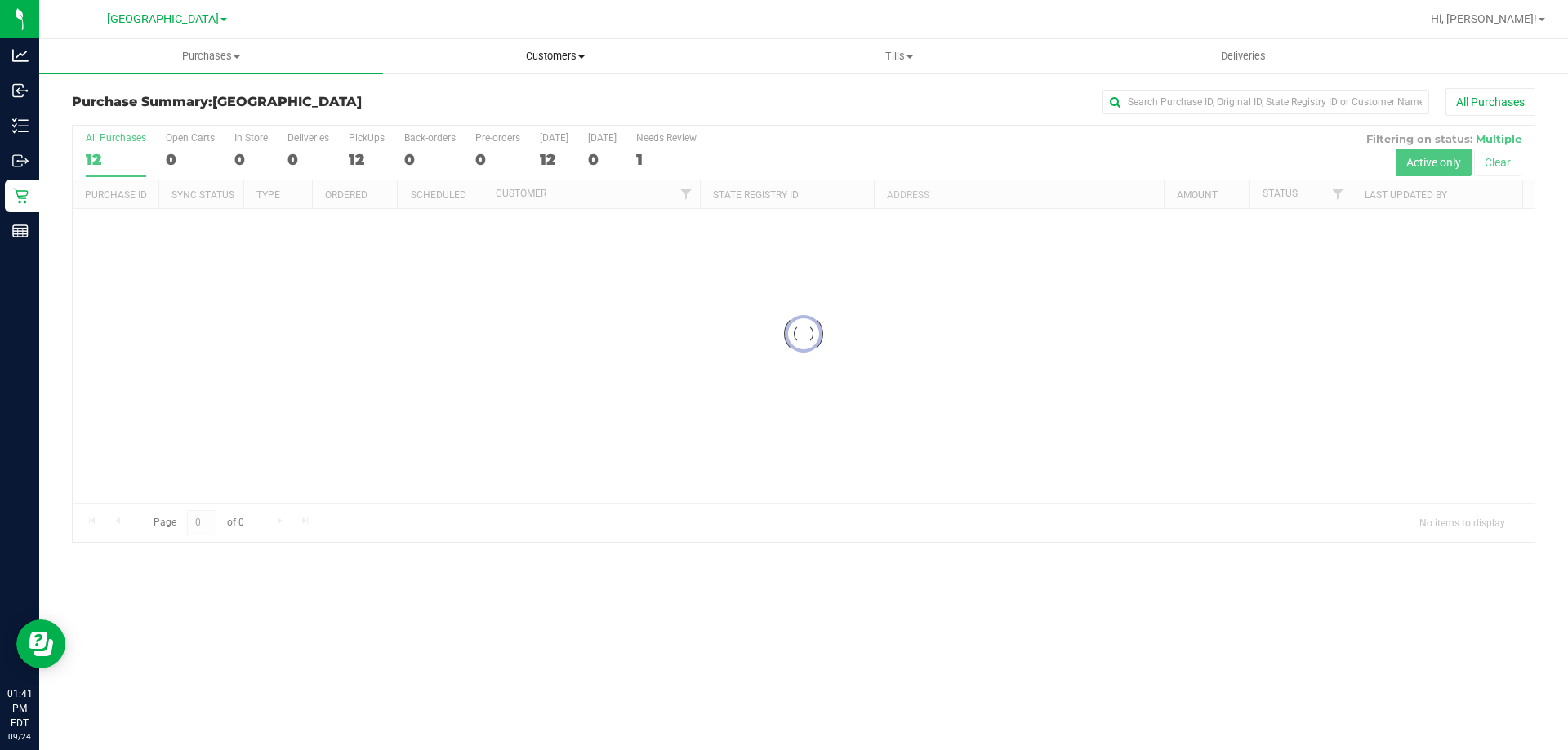
click at [557, 52] on span "Customers" at bounding box center [555, 56] width 342 height 15
click at [455, 93] on span "All customers" at bounding box center [441, 97] width 118 height 14
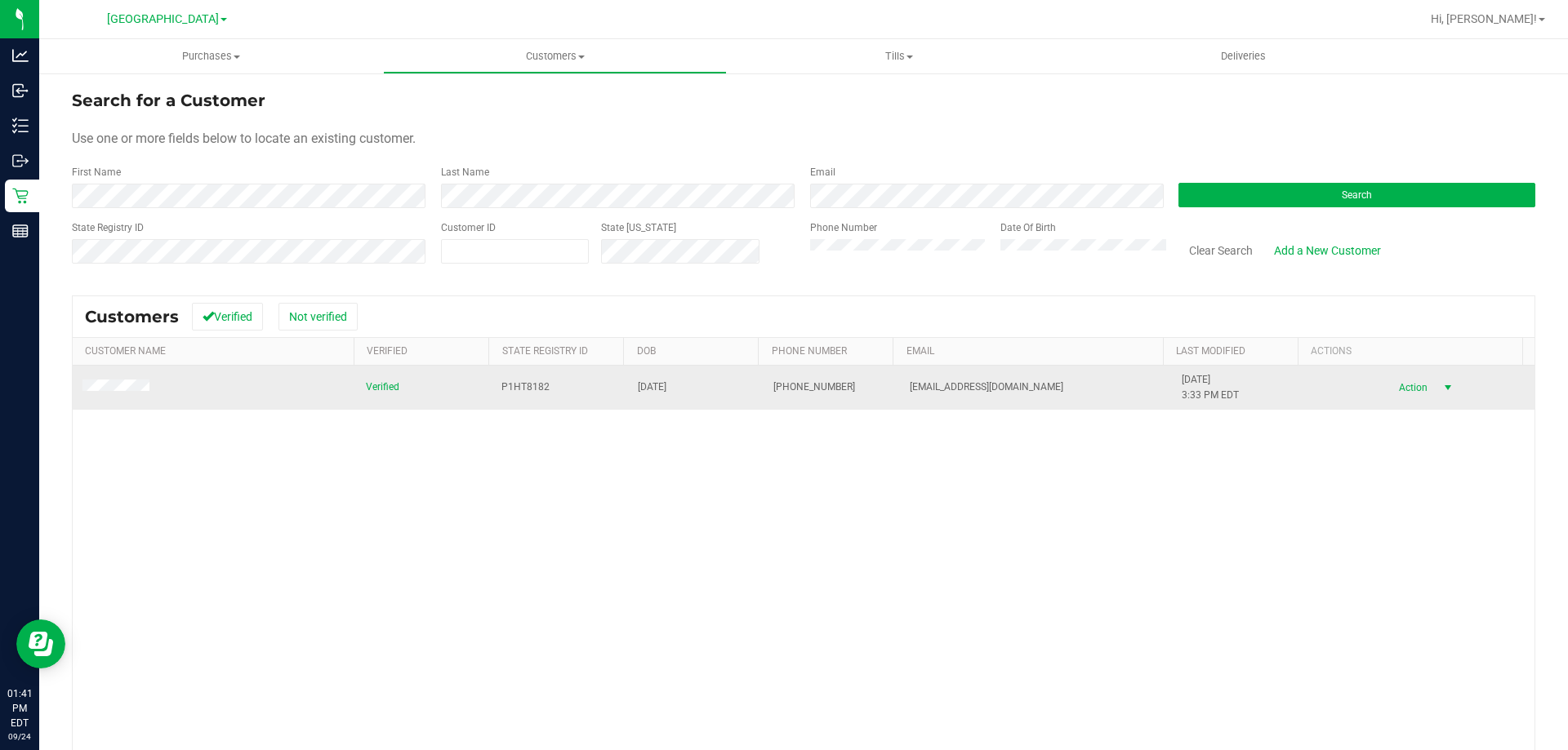
click at [1441, 383] on span "select" at bounding box center [1448, 388] width 13 height 13
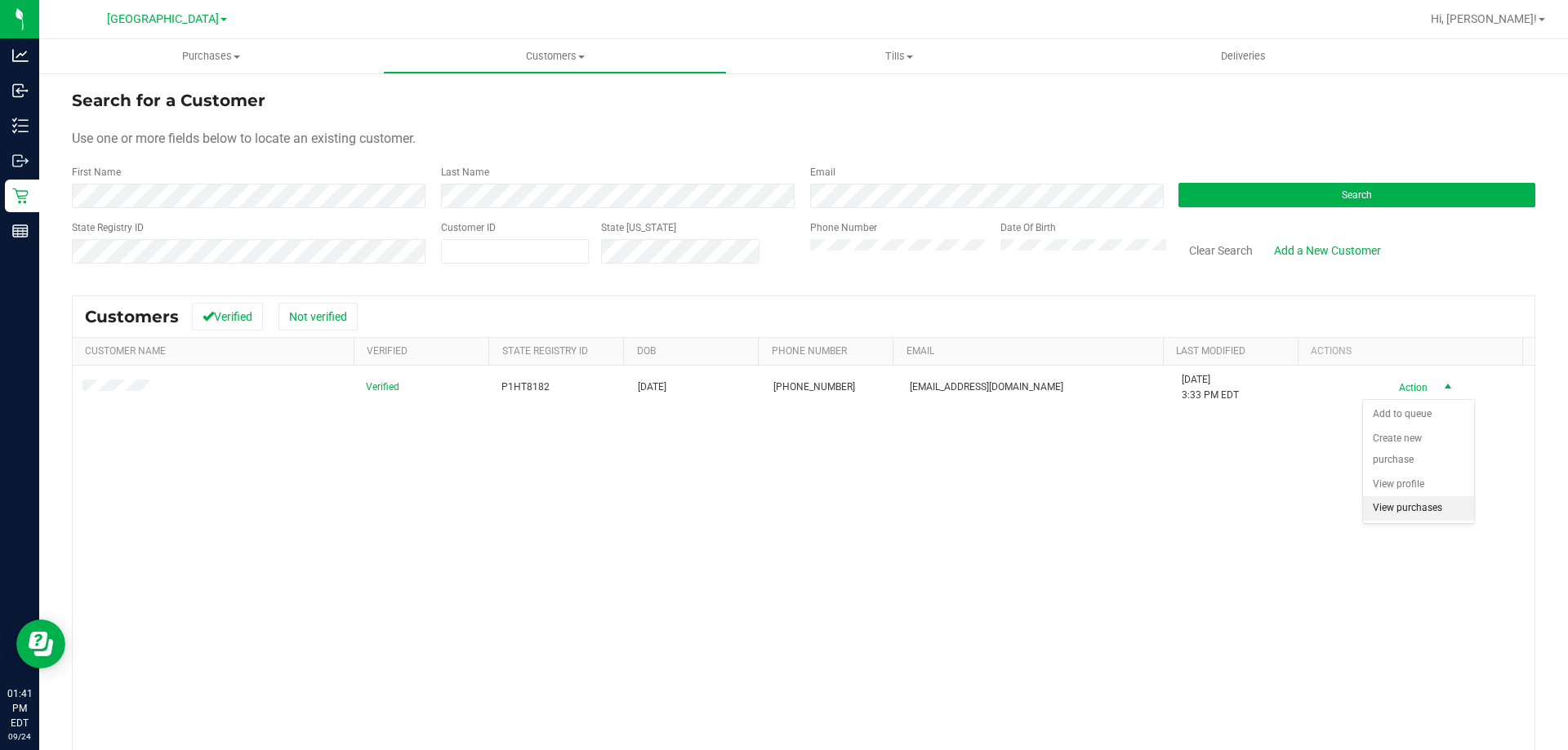
click at [1405, 506] on li "View purchases" at bounding box center [1418, 508] width 111 height 25
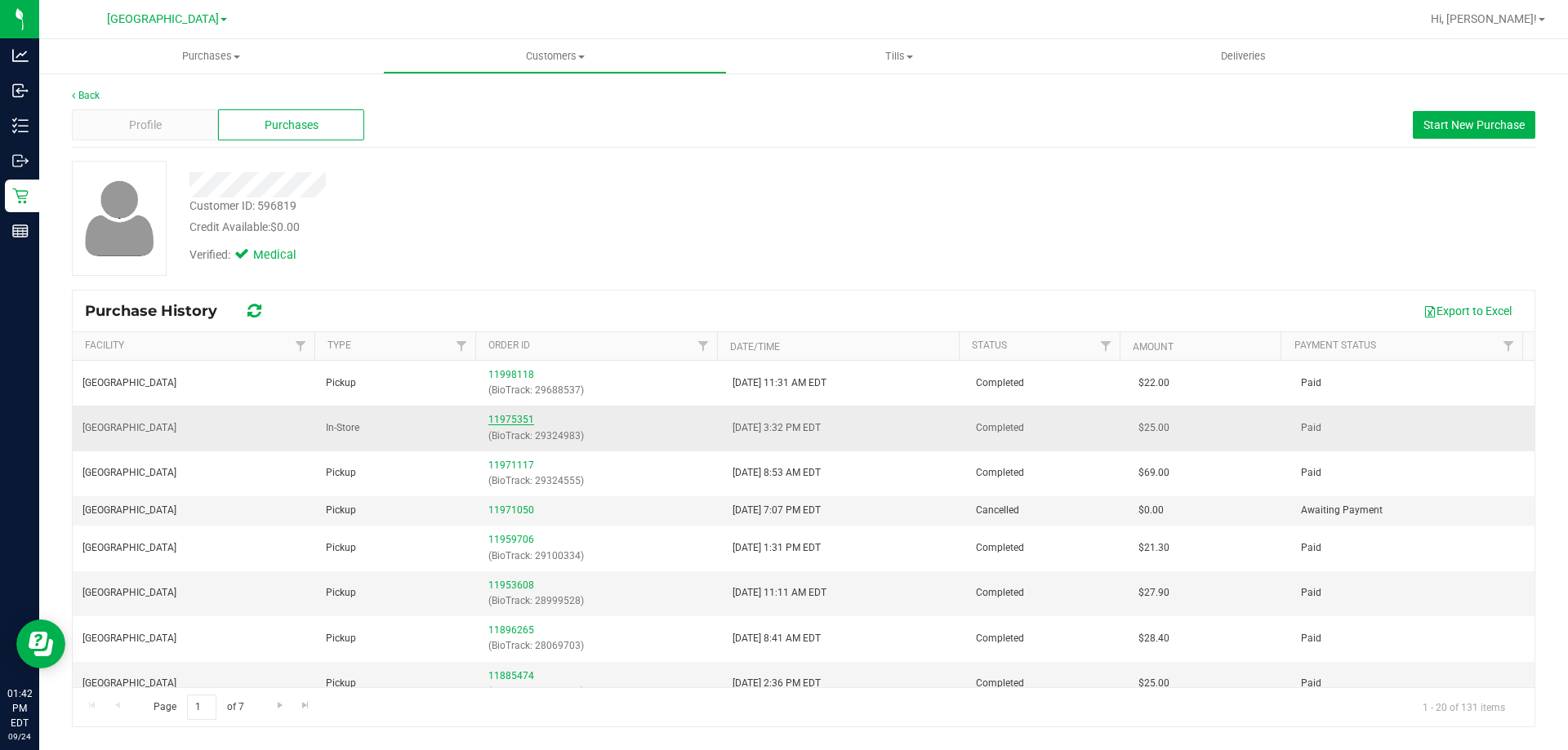
click at [492, 418] on link "11975351" at bounding box center [511, 419] width 46 height 11
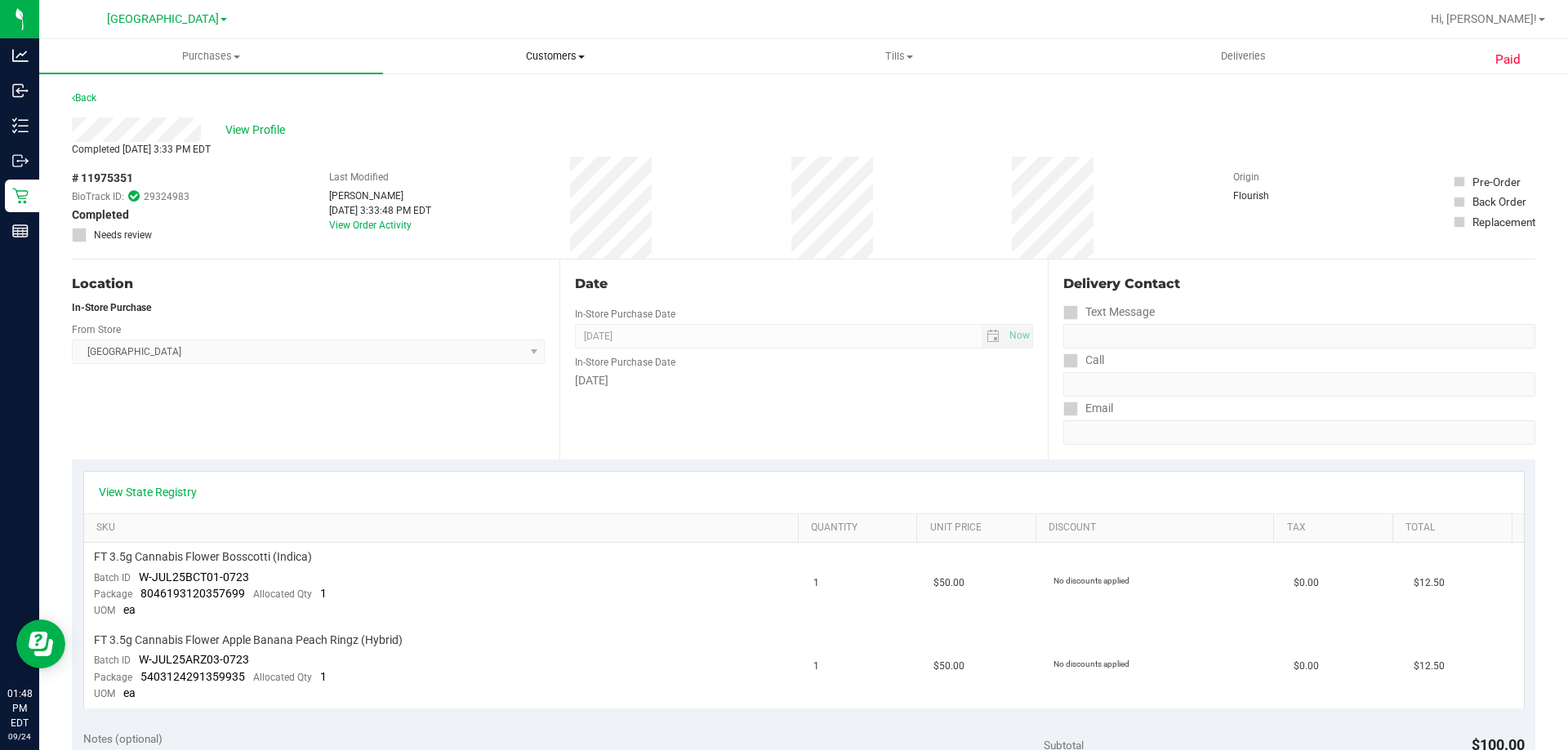
click at [555, 55] on span "Customers" at bounding box center [555, 56] width 342 height 15
click at [471, 97] on span "All customers" at bounding box center [441, 97] width 118 height 14
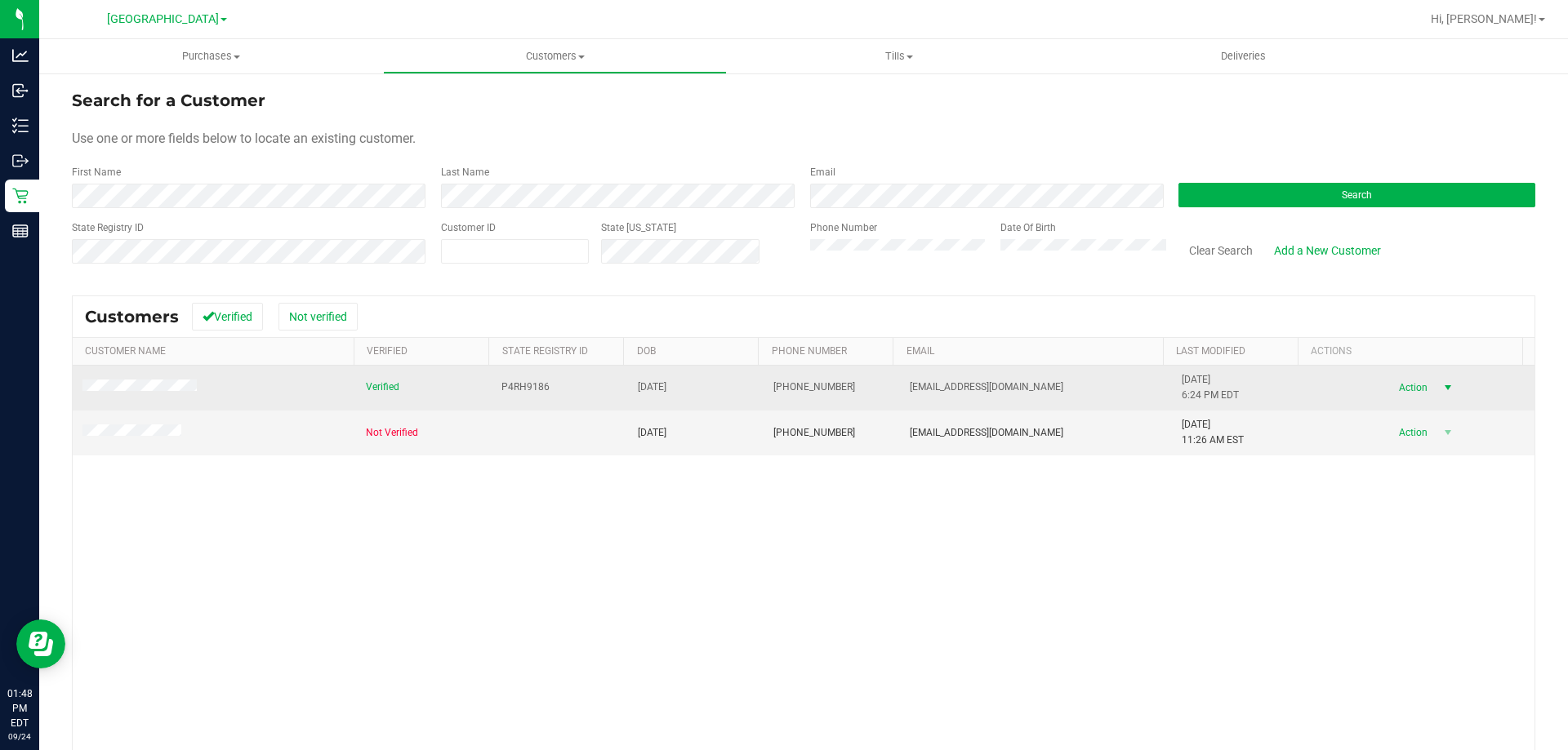
click at [1441, 390] on span "select" at bounding box center [1448, 388] width 13 height 13
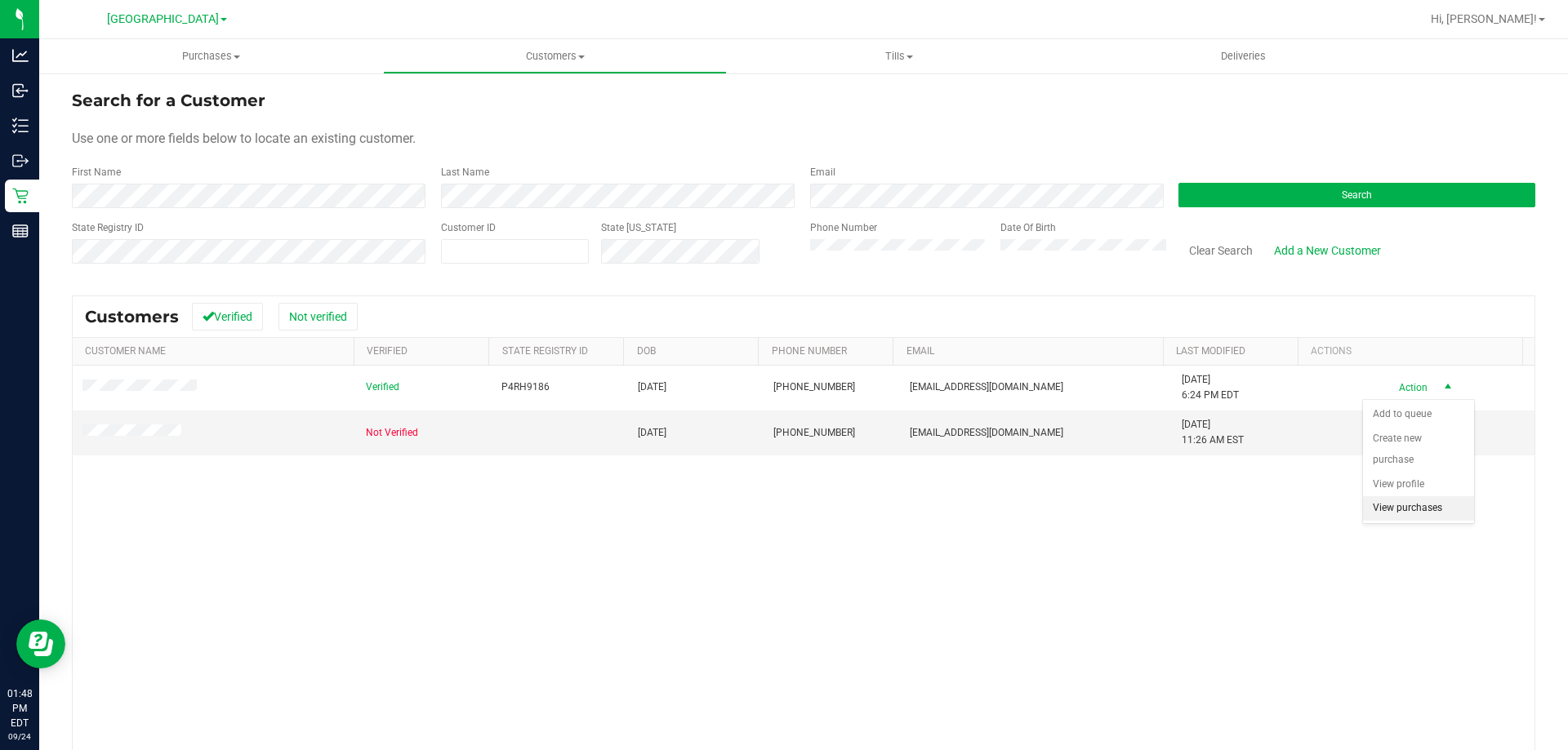
click at [1423, 506] on li "View purchases" at bounding box center [1418, 508] width 111 height 25
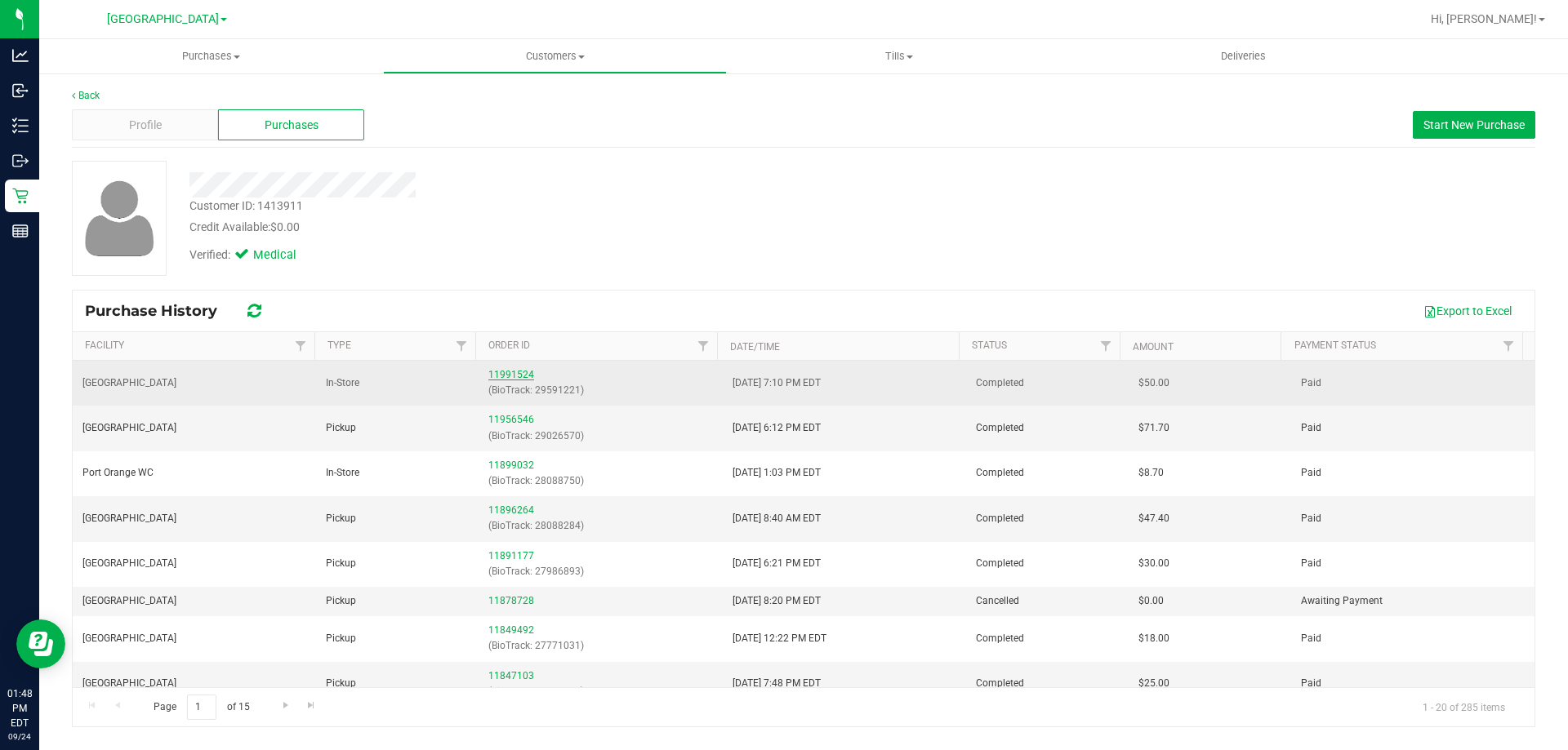
click at [507, 375] on link "11991524" at bounding box center [511, 374] width 46 height 11
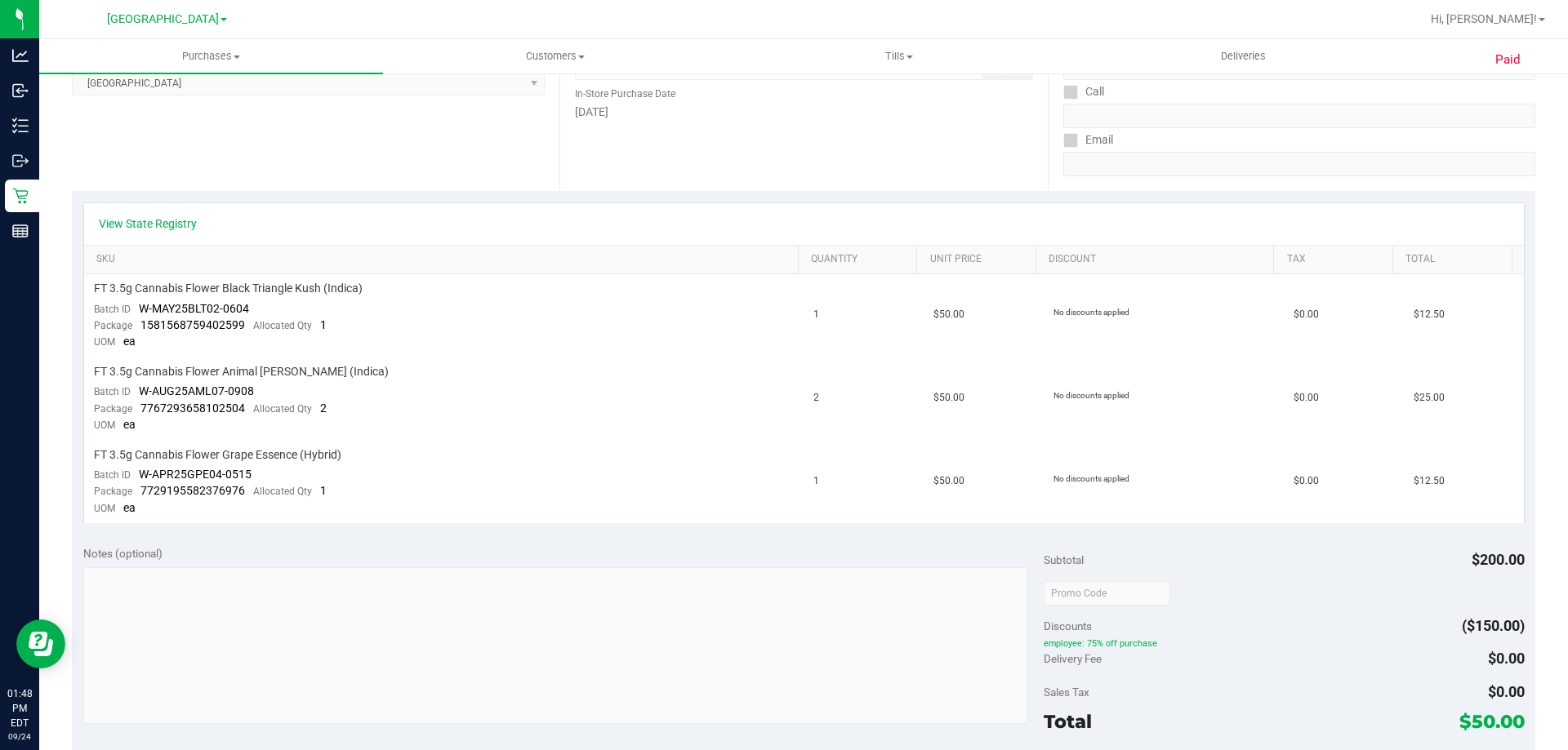
scroll to position [326, 0]
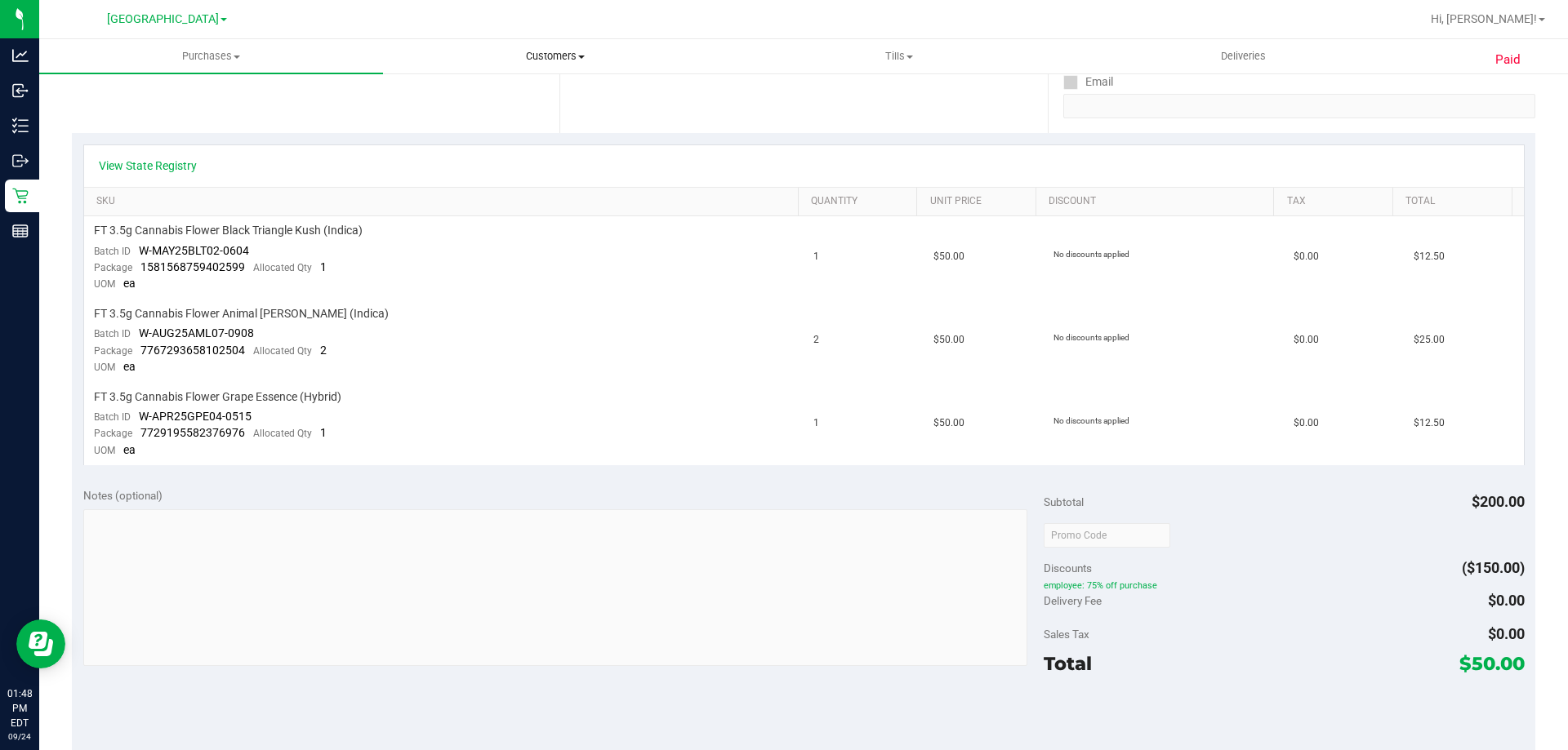
click at [572, 60] on span "Customers" at bounding box center [555, 56] width 342 height 15
click at [463, 89] on li "All customers" at bounding box center [555, 98] width 344 height 19
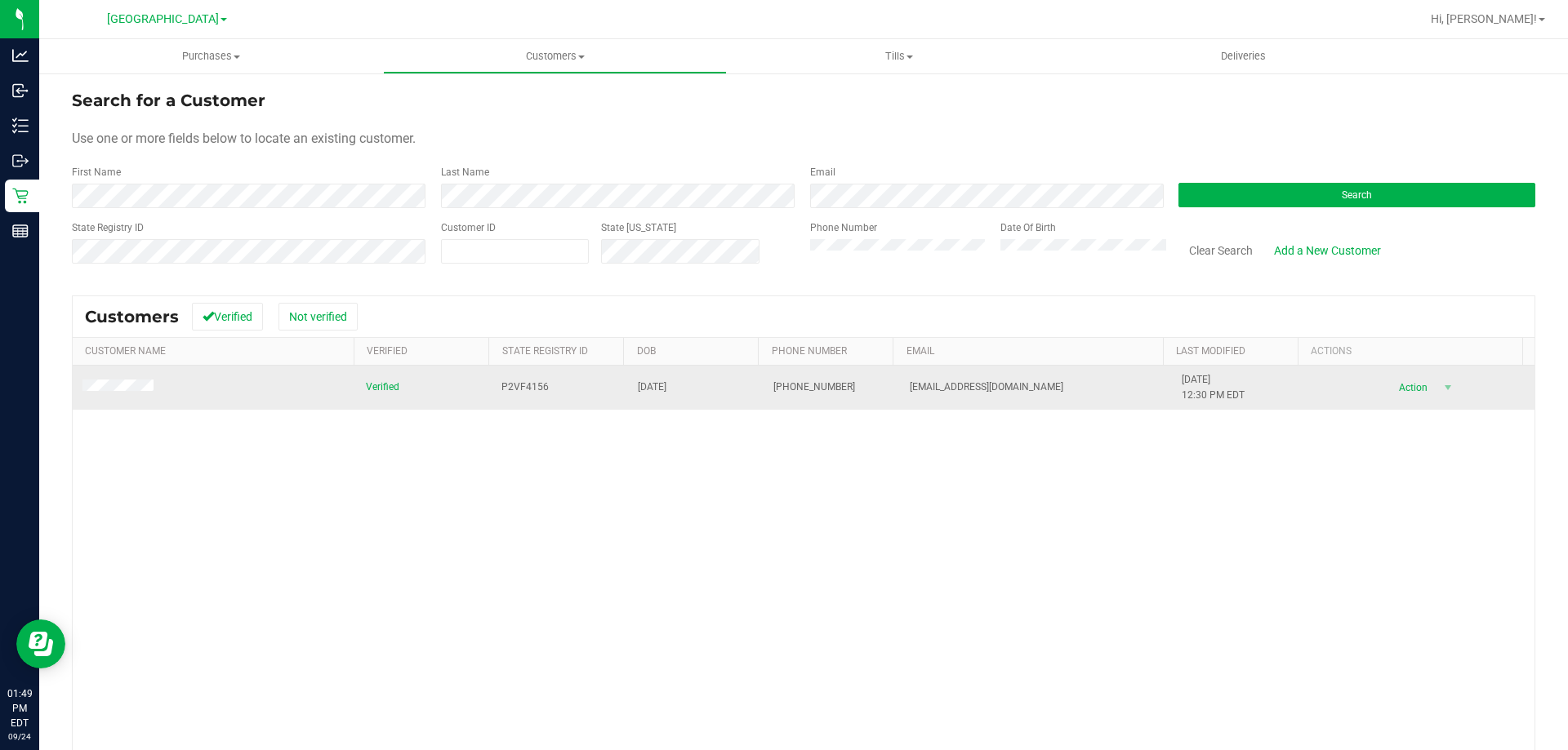
click at [1437, 392] on div "Action Action Add to queue Create new purchase View profile View purchases" at bounding box center [1421, 387] width 208 height 23
click at [1409, 387] on span "Action" at bounding box center [1411, 387] width 53 height 23
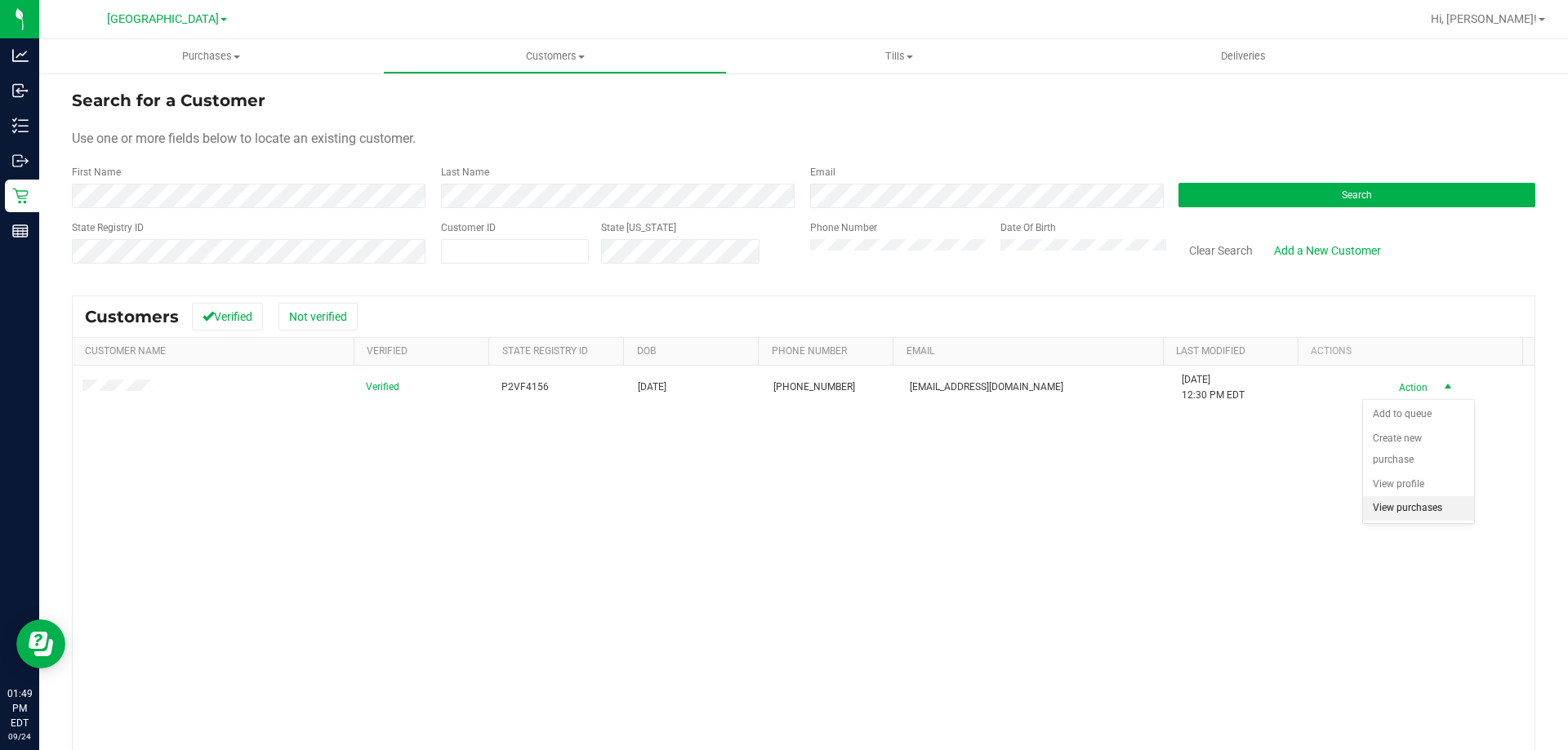
click at [1410, 513] on li "View purchases" at bounding box center [1418, 508] width 111 height 25
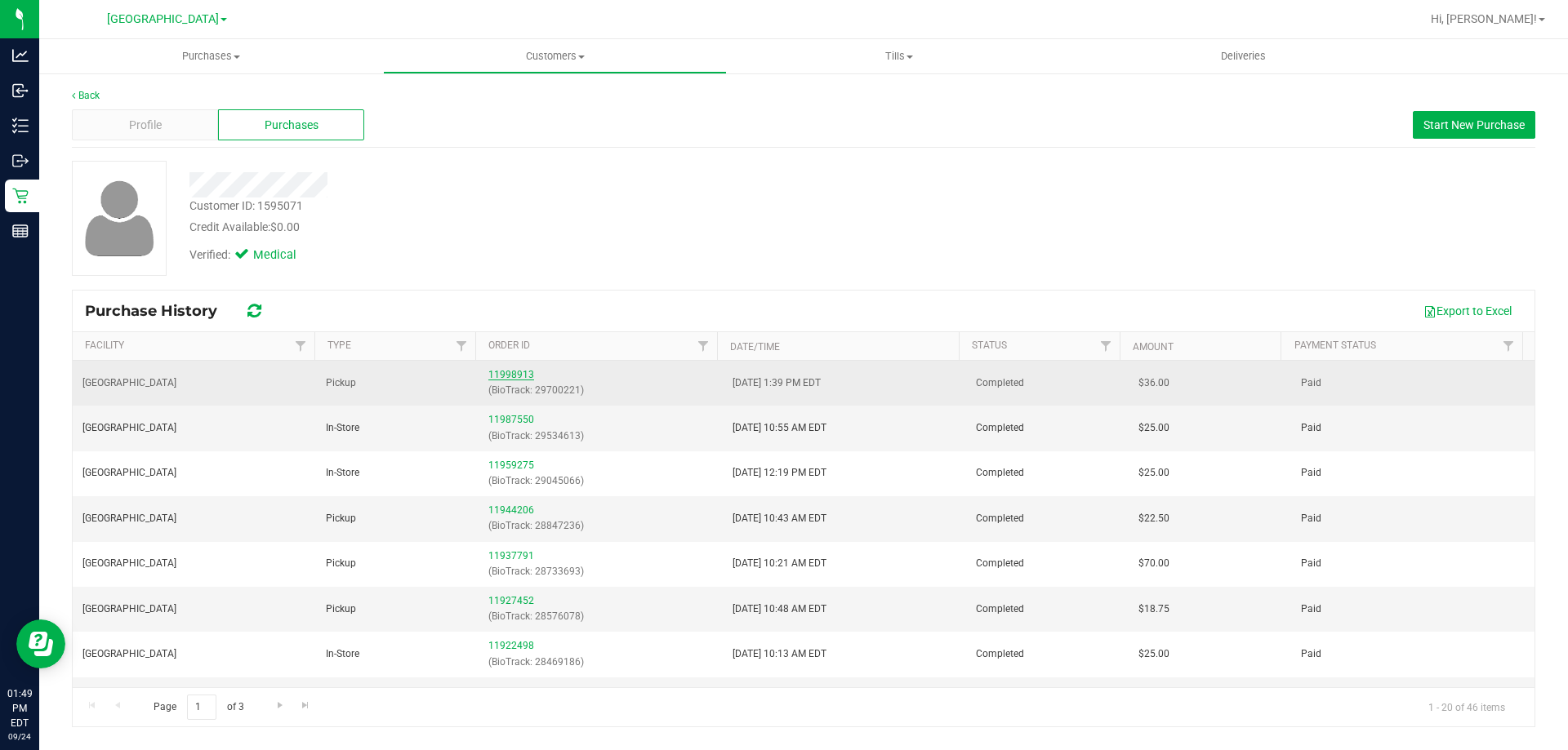
click at [503, 375] on link "11998913" at bounding box center [511, 374] width 46 height 11
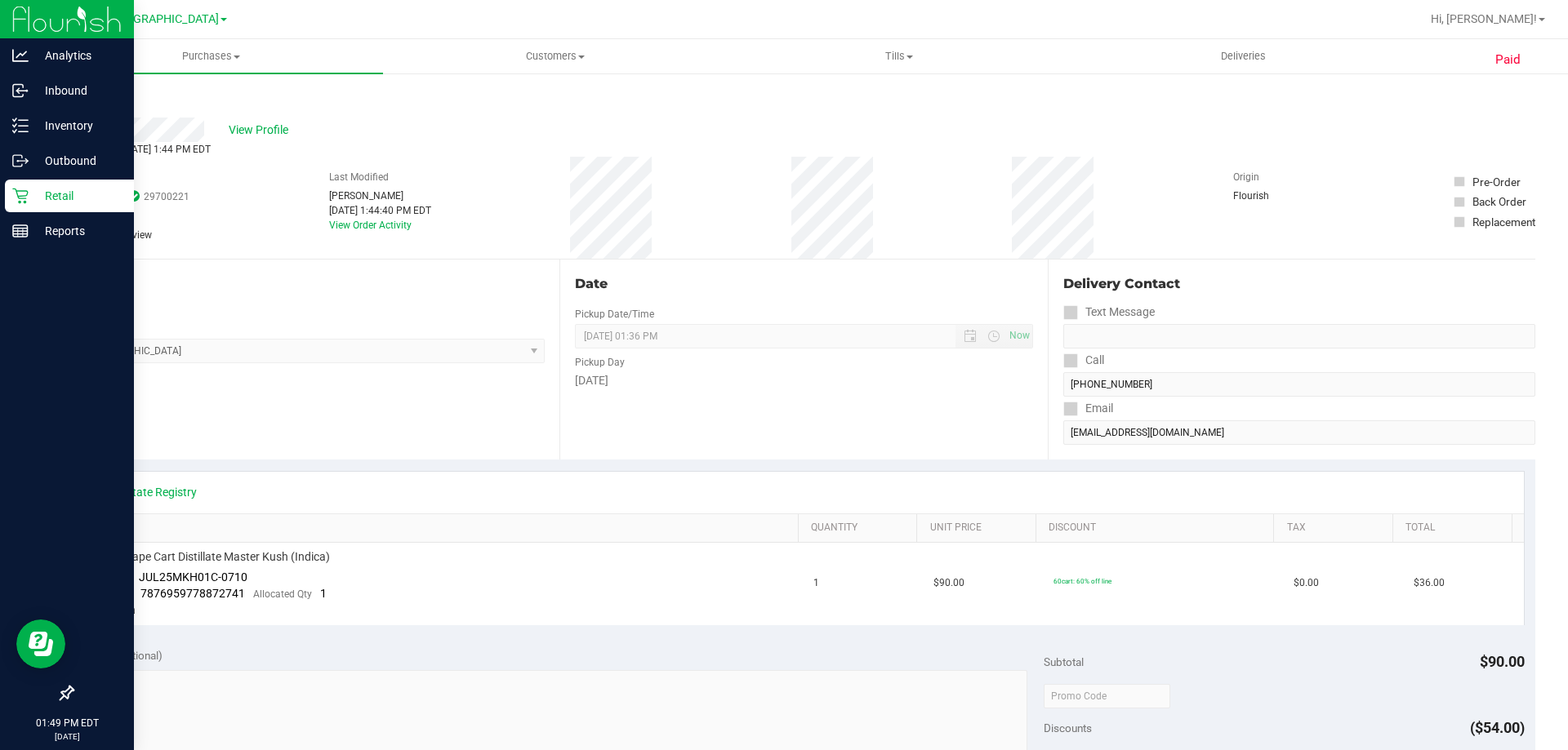
click at [40, 193] on p "Retail" at bounding box center [77, 195] width 98 height 19
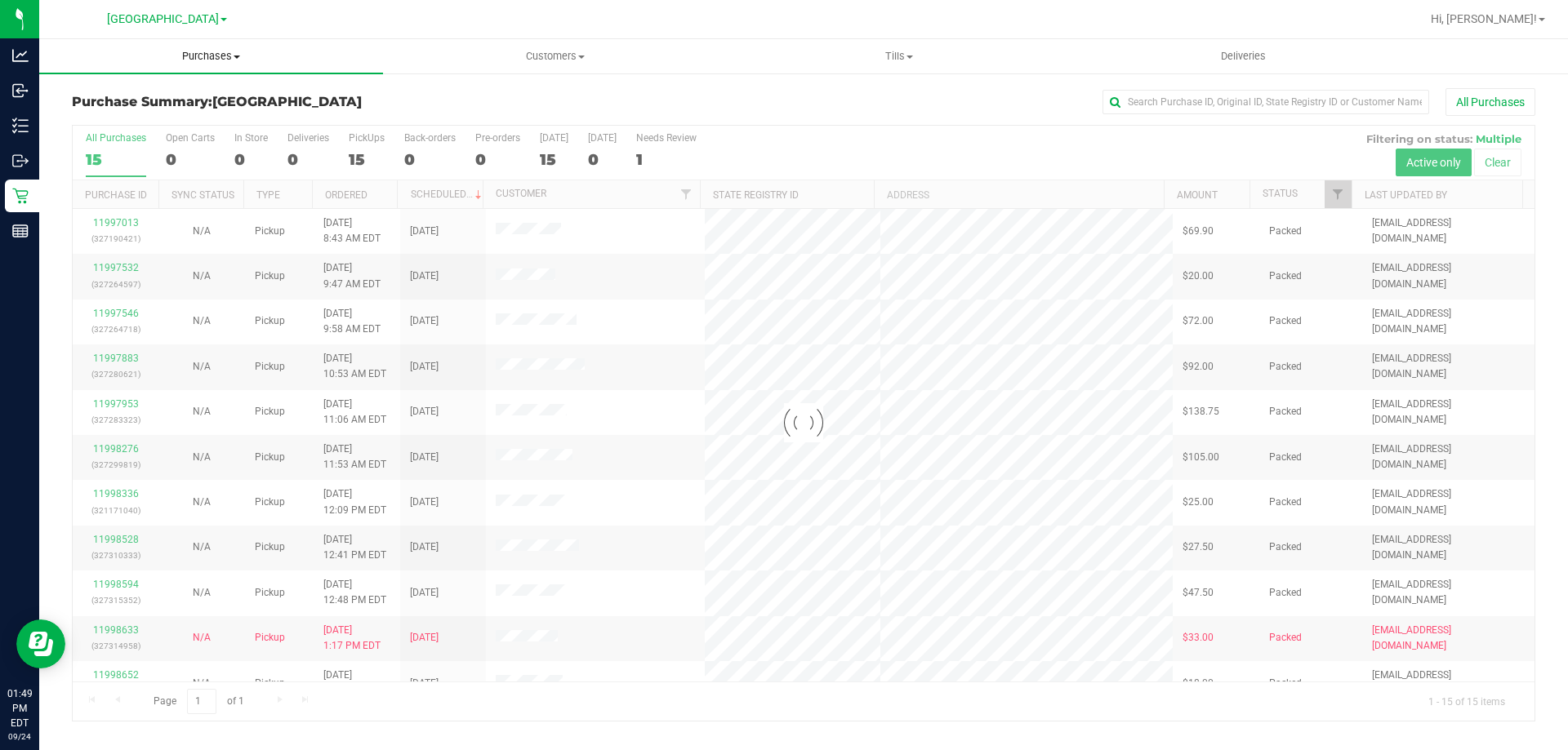
click at [221, 56] on span "Purchases" at bounding box center [212, 56] width 344 height 15
click at [98, 113] on span "Fulfillment" at bounding box center [90, 118] width 101 height 14
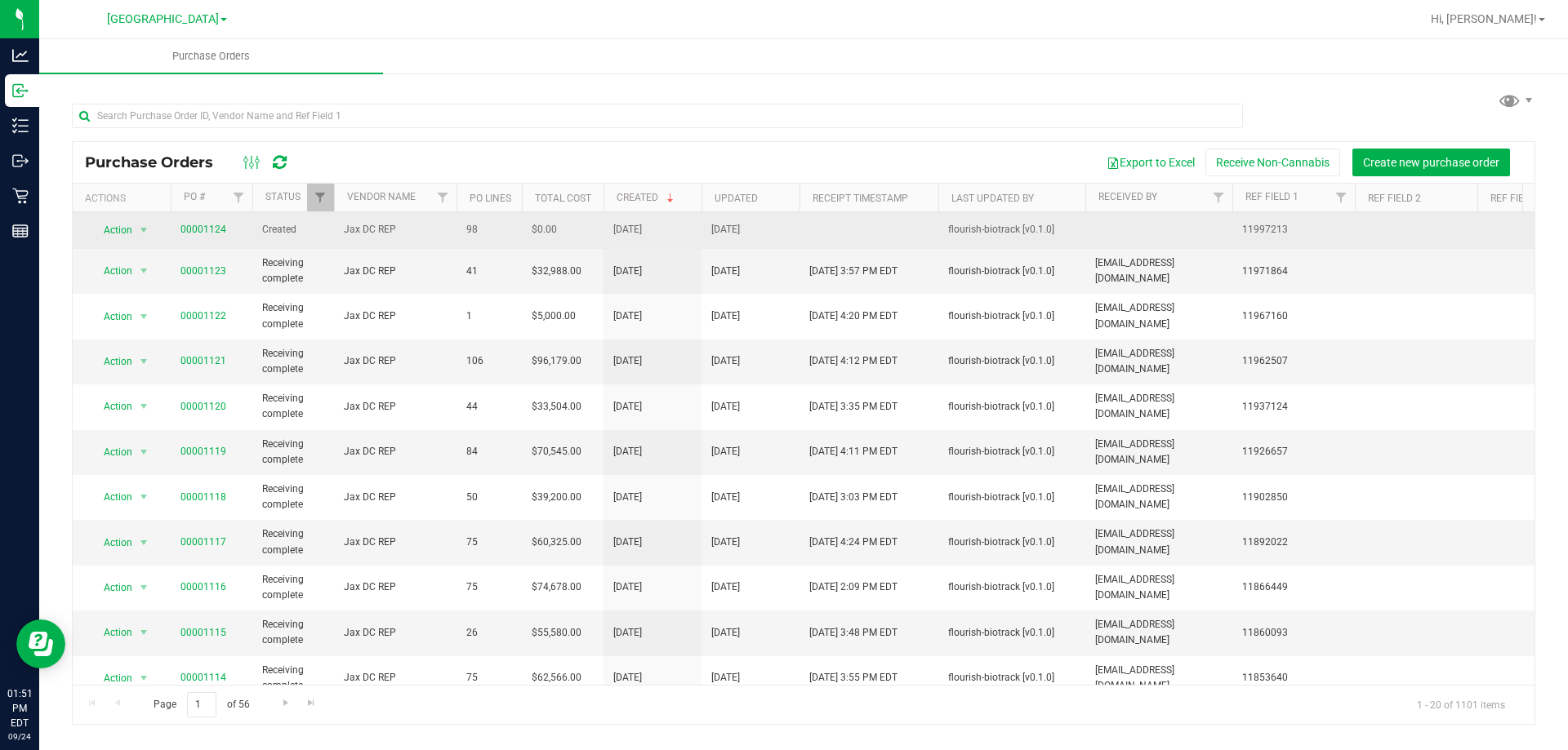
click at [205, 222] on span "00001124" at bounding box center [203, 230] width 46 height 16
click at [208, 230] on link "00001124" at bounding box center [203, 229] width 46 height 11
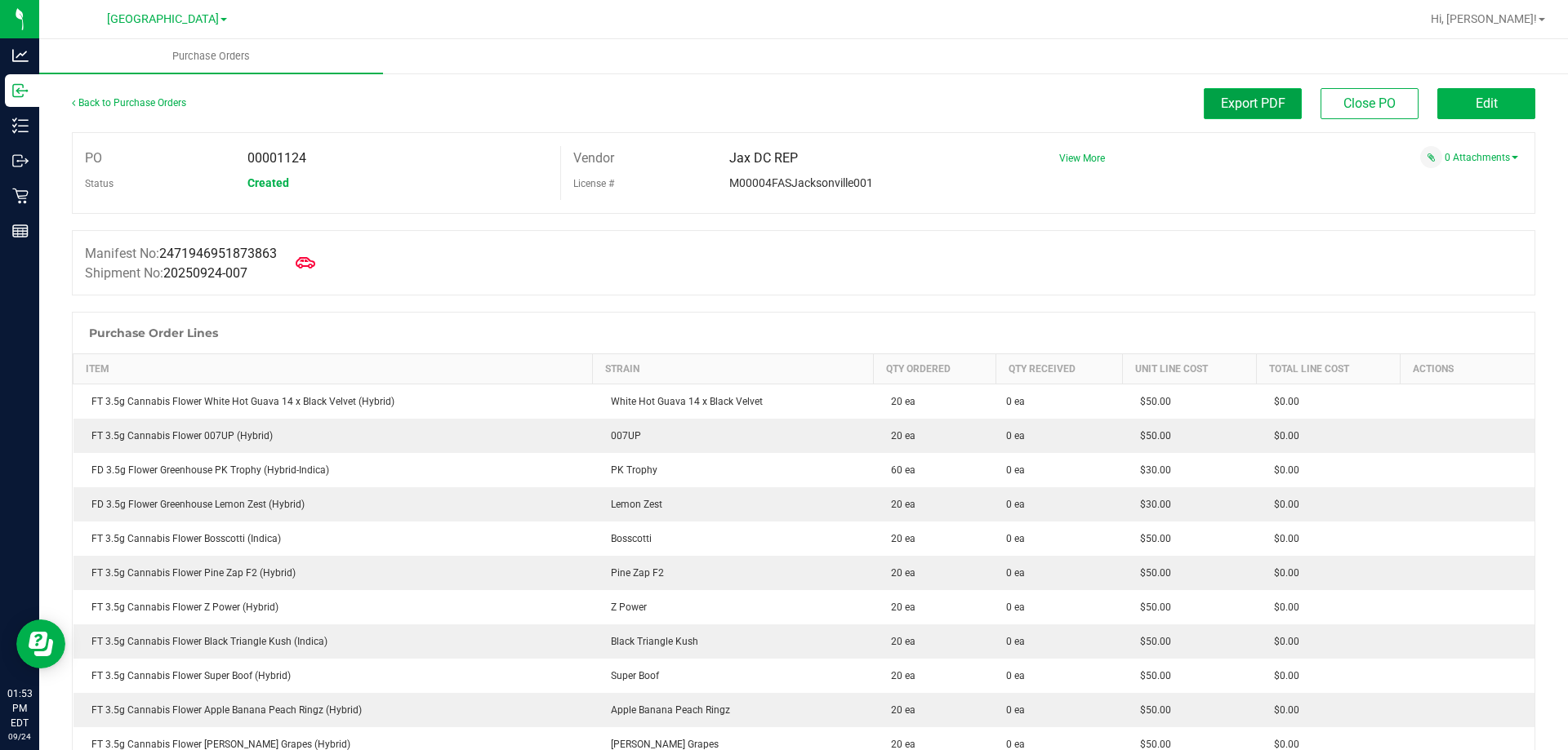
click at [1253, 97] on span "Export PDF" at bounding box center [1253, 103] width 64 height 16
